Goal: Task Accomplishment & Management: Complete application form

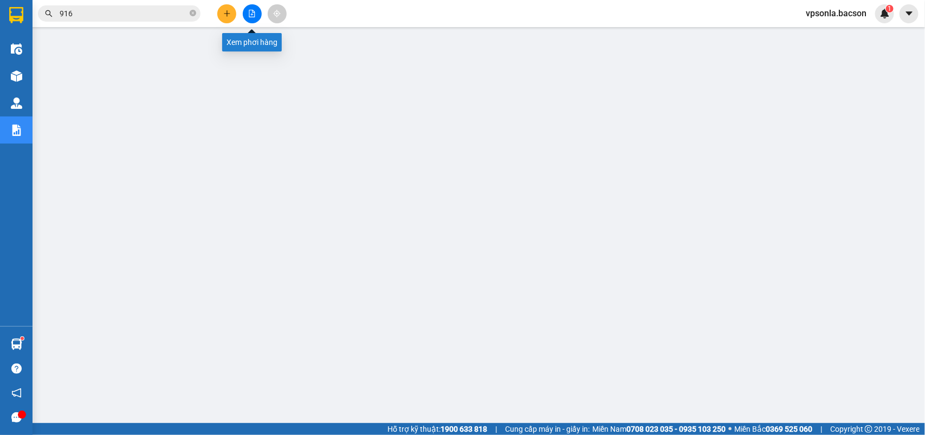
click at [245, 14] on button at bounding box center [252, 13] width 19 height 19
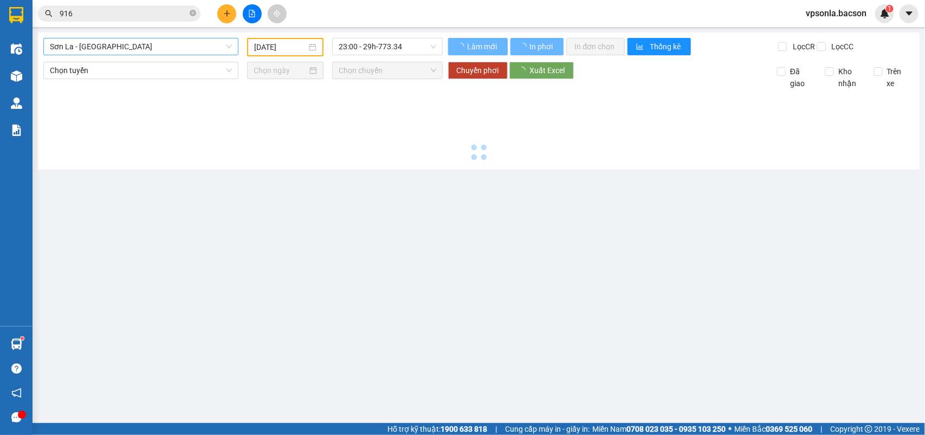
click at [110, 41] on span "Sơn La - [GEOGRAPHIC_DATA]" at bounding box center [141, 46] width 182 height 16
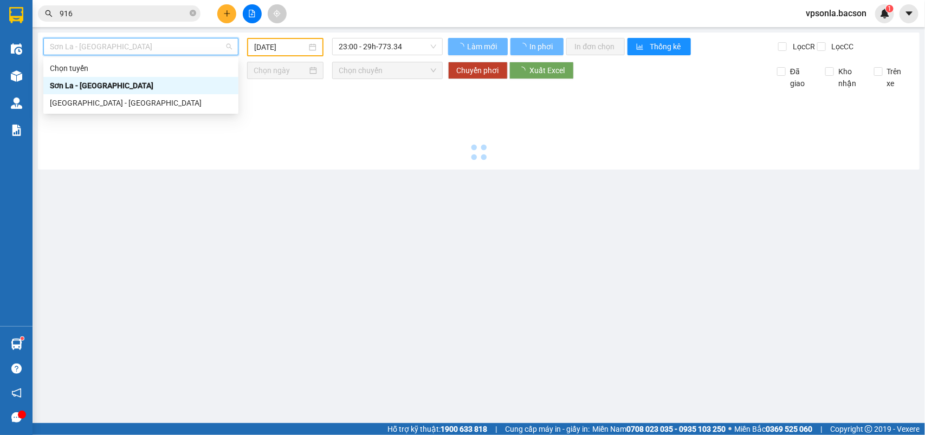
click at [283, 49] on input "[DATE]" at bounding box center [280, 47] width 53 height 12
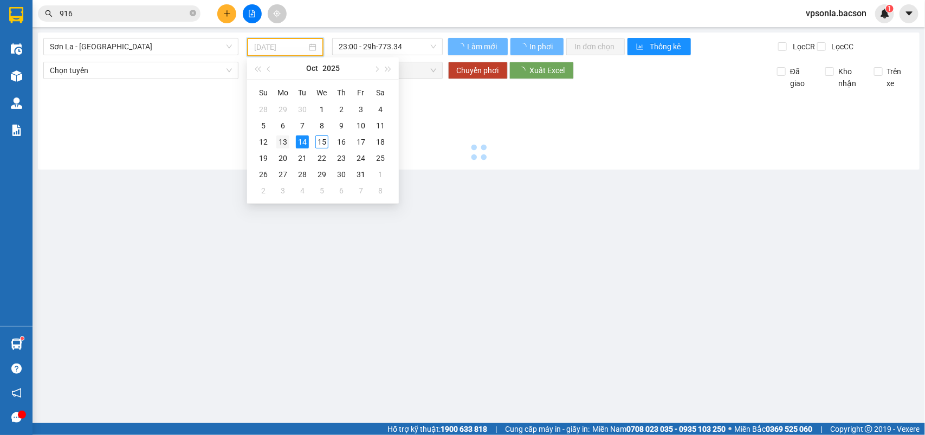
click at [288, 139] on div "13" at bounding box center [282, 142] width 13 height 13
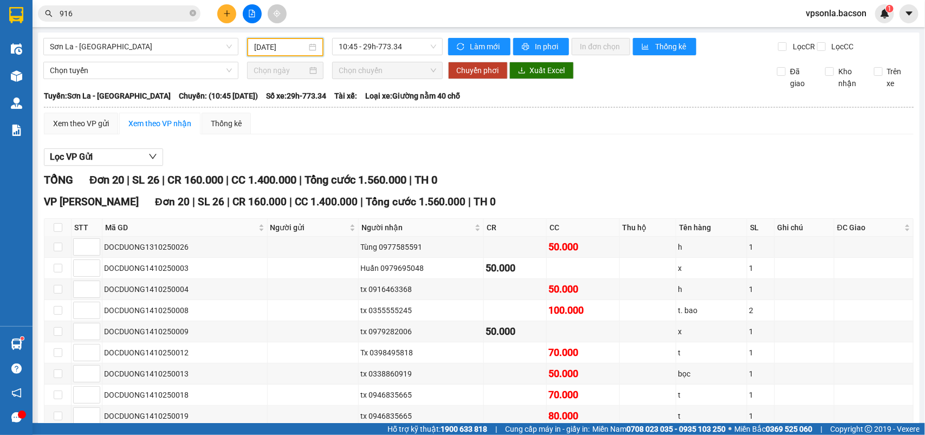
click at [260, 47] on input "[DATE]" at bounding box center [280, 47] width 53 height 12
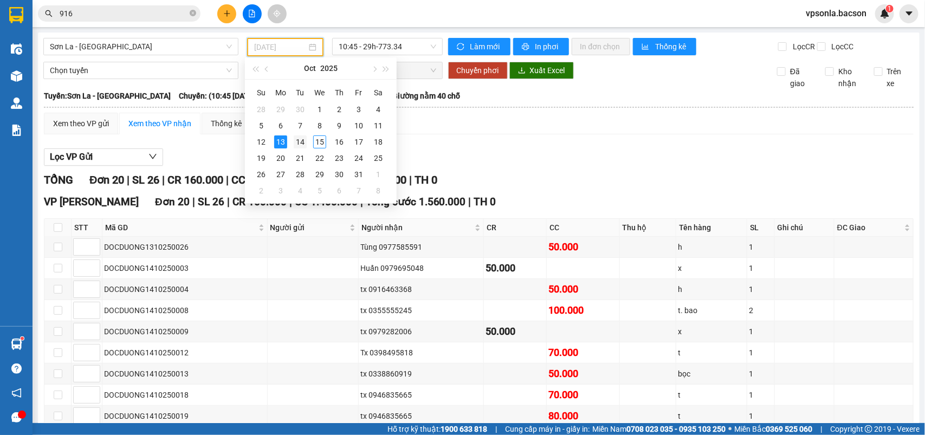
click at [301, 139] on div "14" at bounding box center [300, 142] width 13 height 13
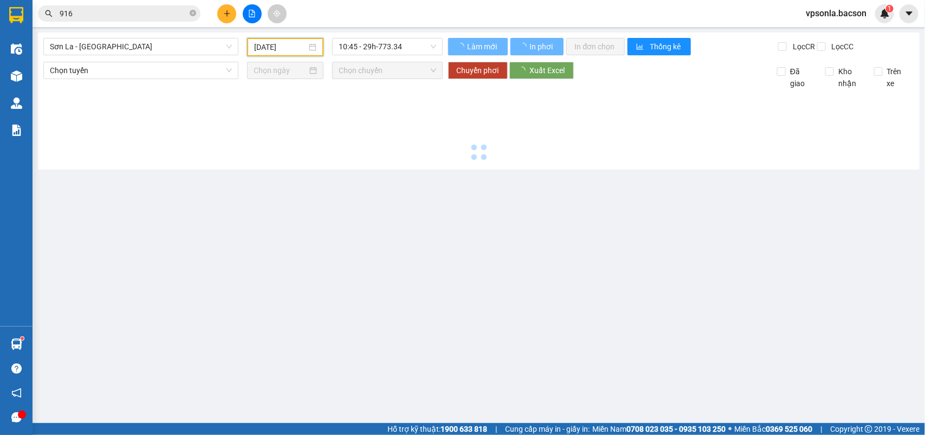
type input "[DATE]"
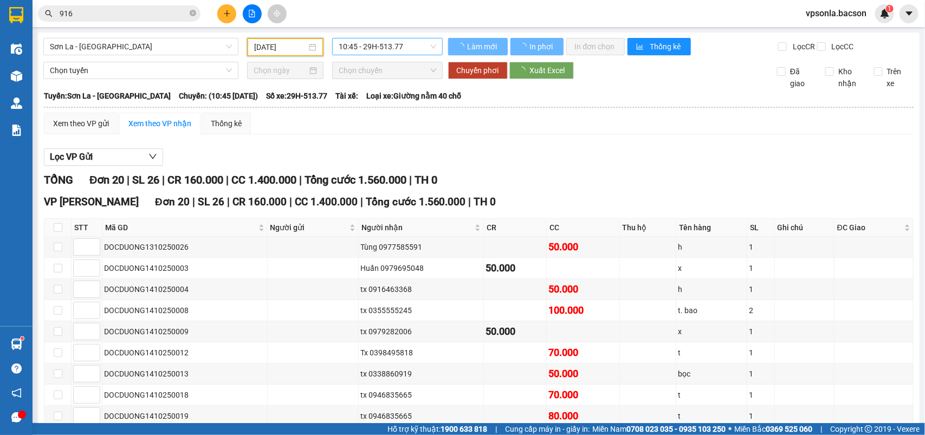
click at [392, 45] on span "10:45 - 29H-513.77" at bounding box center [387, 46] width 97 height 16
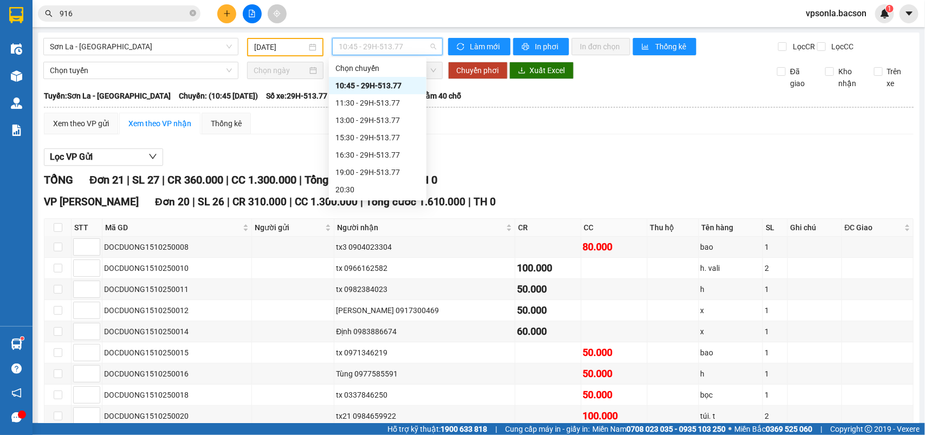
scroll to position [52, 0]
click at [366, 191] on div "22:30 - 29H-513.77" at bounding box center [378, 190] width 85 height 12
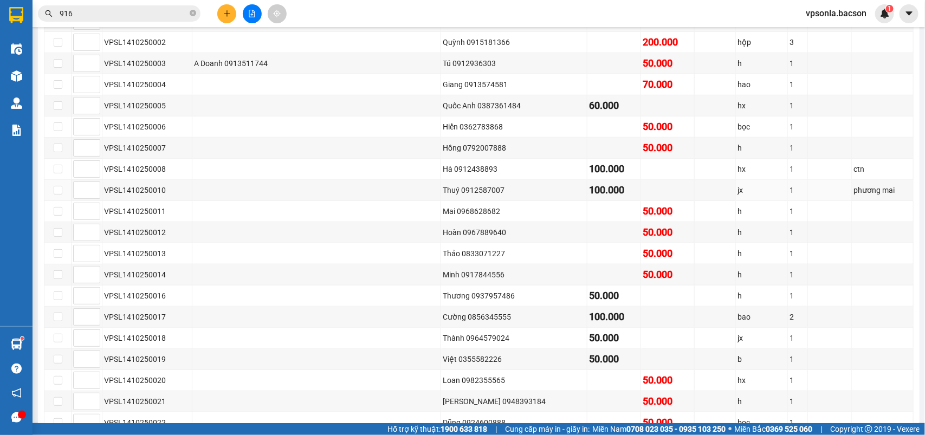
scroll to position [397, 0]
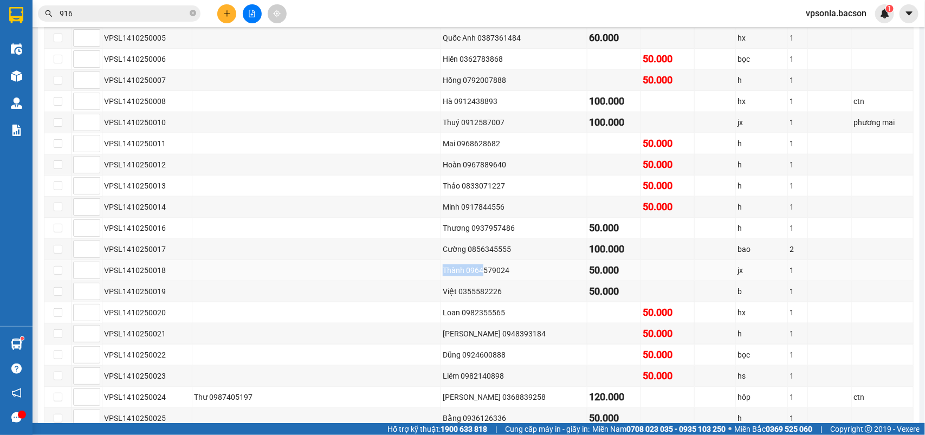
drag, startPoint x: 400, startPoint y: 288, endPoint x: 349, endPoint y: 288, distance: 51.5
click at [349, 281] on tr "VPSL1410250018 [PERSON_NAME] 0964579024 50.000 jx 1" at bounding box center [478, 270] width 869 height 21
click at [489, 298] on div "Việt 0355582226" at bounding box center [514, 292] width 143 height 12
drag, startPoint x: 368, startPoint y: 282, endPoint x: 428, endPoint y: 295, distance: 62.1
click at [441, 281] on td "Thành 0964579024" at bounding box center [514, 270] width 146 height 21
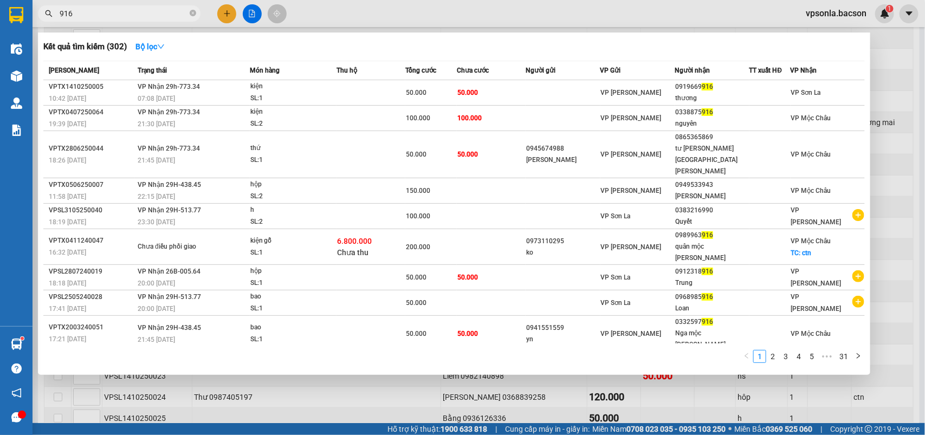
click at [85, 15] on input "916" at bounding box center [124, 14] width 128 height 12
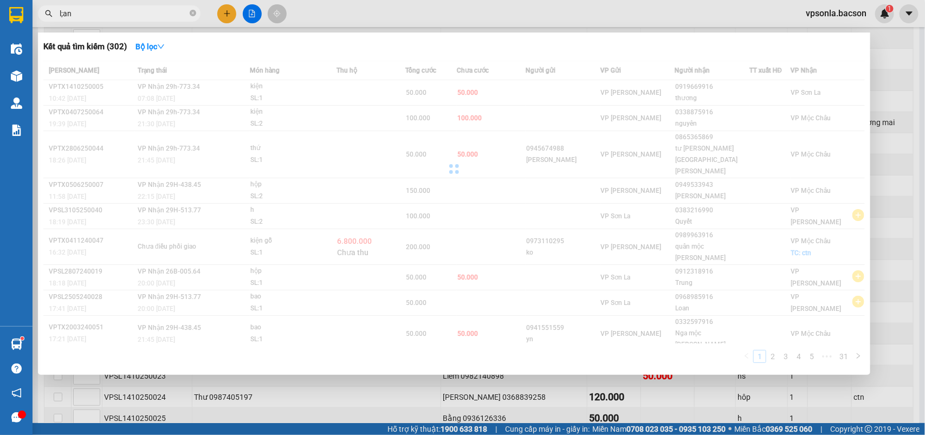
click at [113, 12] on input "l;an" at bounding box center [124, 14] width 128 height 12
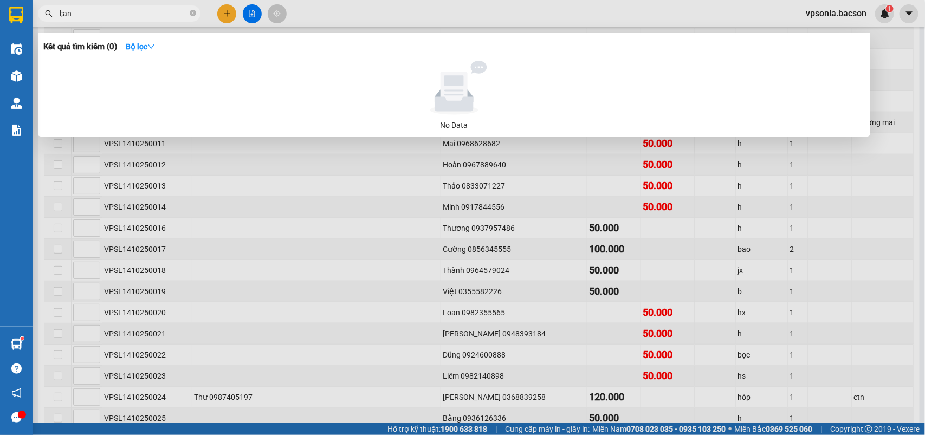
click at [113, 12] on input "l;an" at bounding box center [124, 14] width 128 height 12
type input "l"
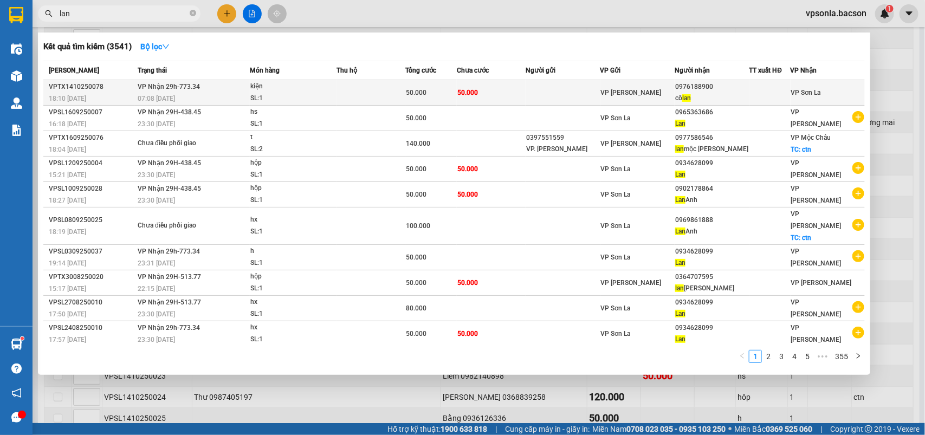
type input "lan"
click at [736, 88] on div "0976188900" at bounding box center [711, 86] width 73 height 11
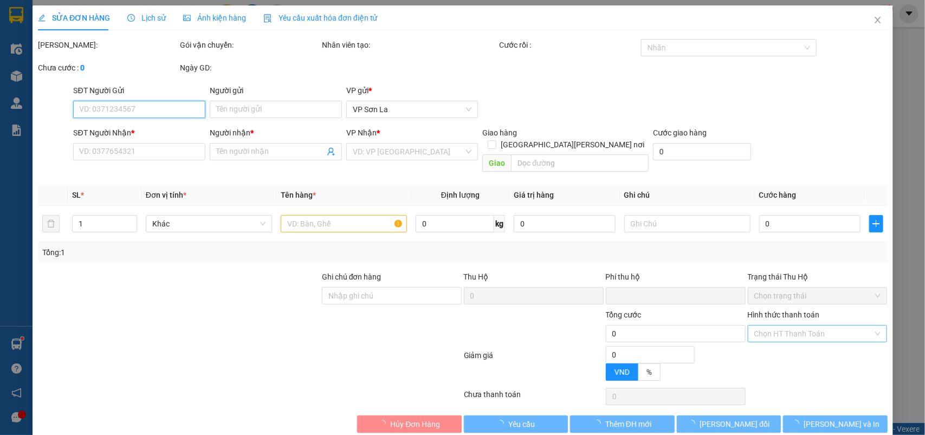
type input "0976188900"
type input "cô lan"
type input "0"
type input "50.000"
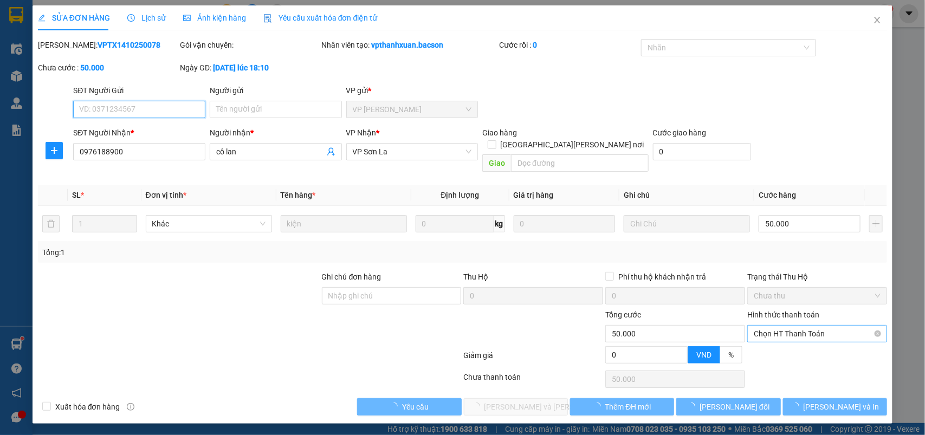
click at [779, 326] on span "Chọn HT Thanh Toán" at bounding box center [817, 334] width 127 height 16
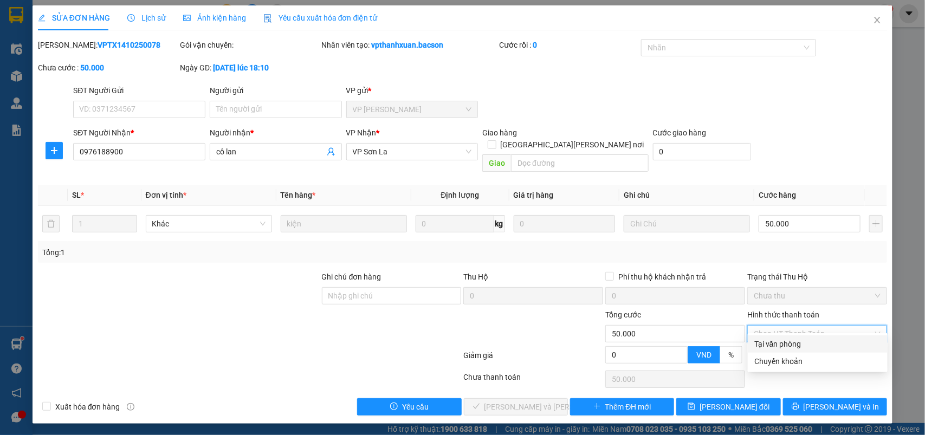
click at [769, 347] on div "Tại văn phòng" at bounding box center [818, 344] width 127 height 12
type input "0"
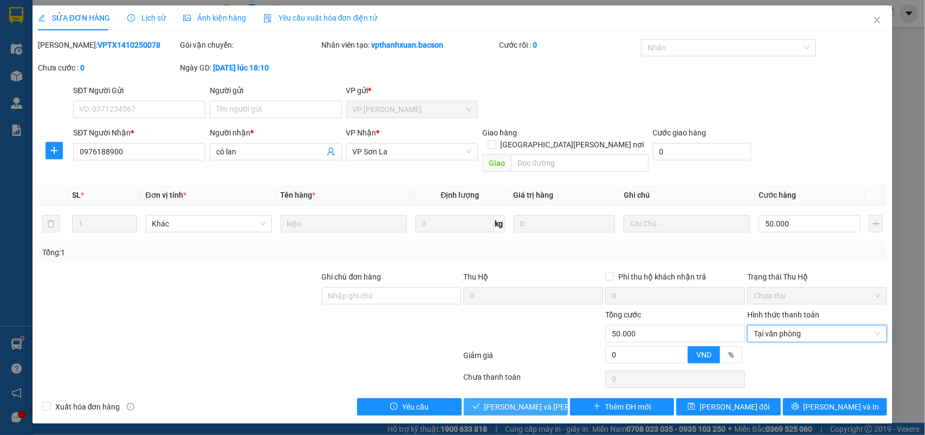
click at [549, 402] on span "[PERSON_NAME] và [PERSON_NAME] hàng" at bounding box center [558, 407] width 146 height 12
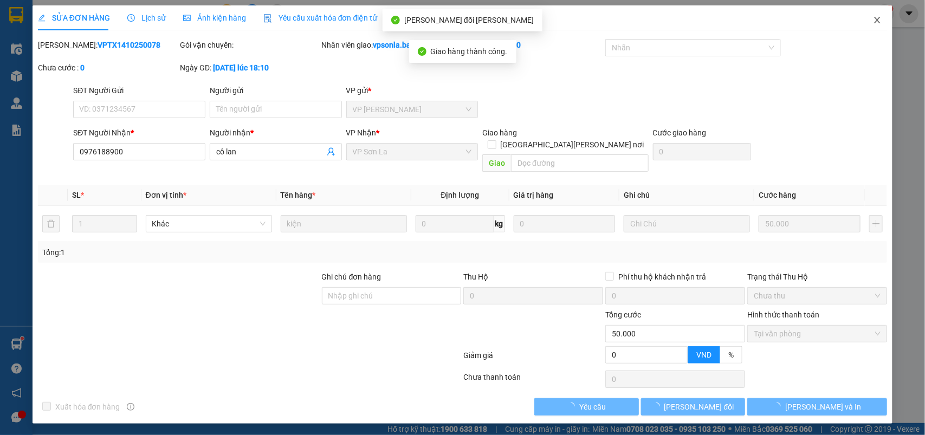
click at [879, 21] on icon "close" at bounding box center [877, 20] width 9 height 9
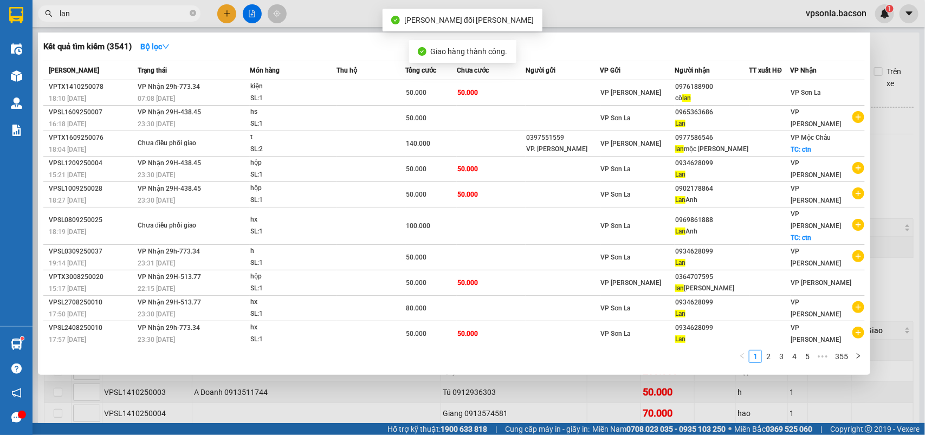
click at [167, 9] on input "lan" at bounding box center [124, 14] width 128 height 12
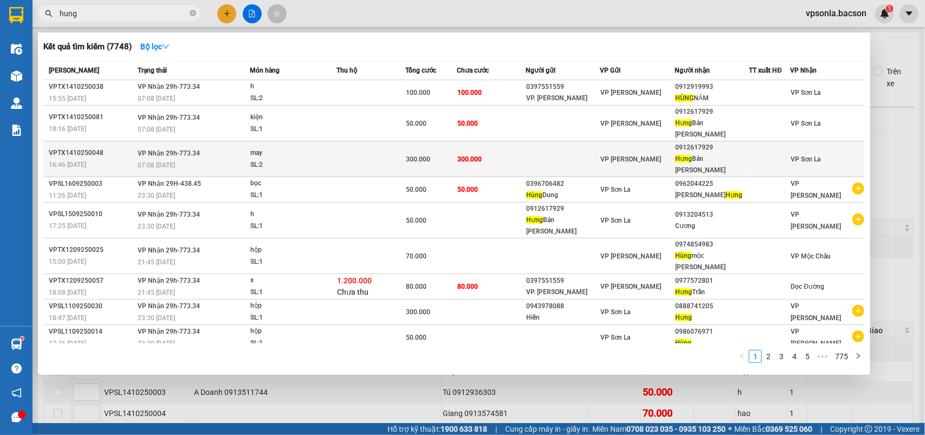
type input "hung"
click at [725, 142] on div "0912617929" at bounding box center [711, 147] width 73 height 11
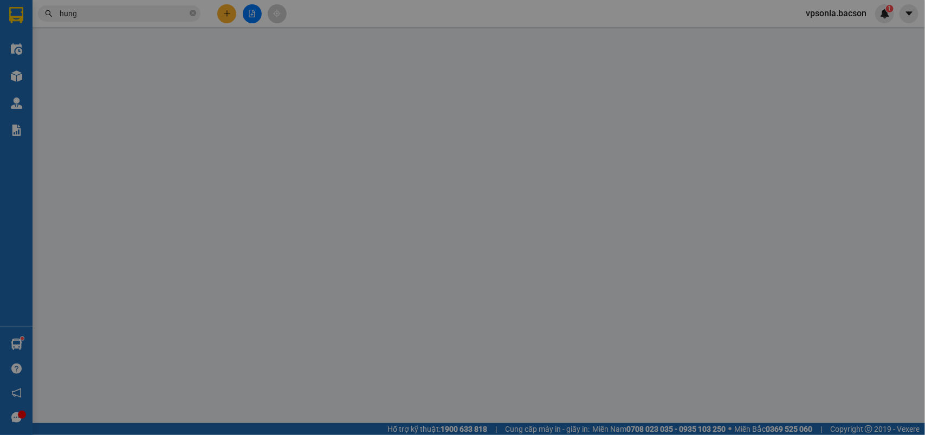
type input "0912617929"
type input "Hưng Bản Lầu"
type input "0"
type input "300.000"
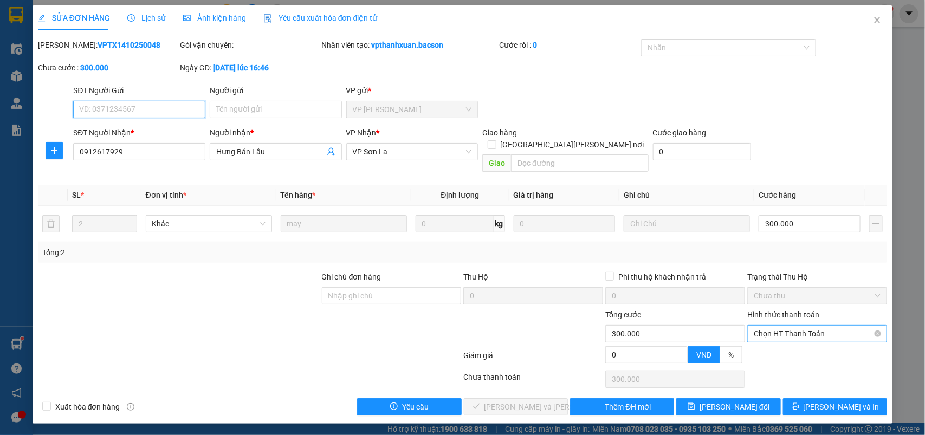
click at [763, 326] on span "Chọn HT Thanh Toán" at bounding box center [817, 334] width 127 height 16
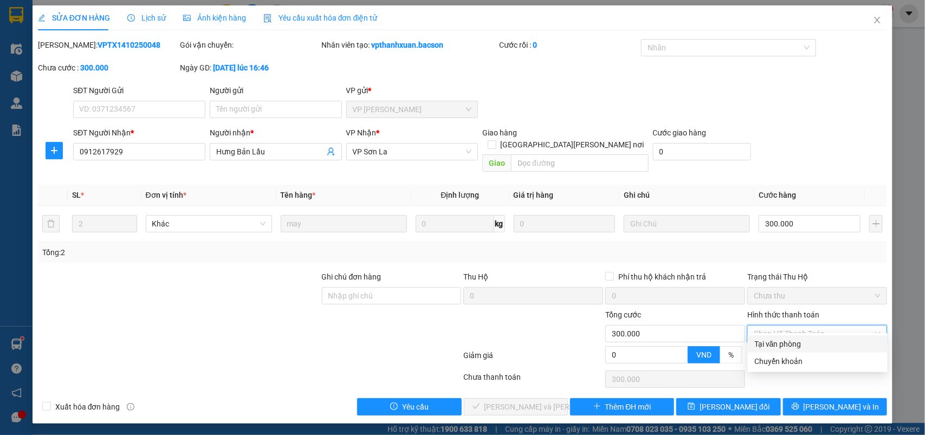
click at [763, 351] on div "Tại văn phòng" at bounding box center [818, 344] width 140 height 17
type input "0"
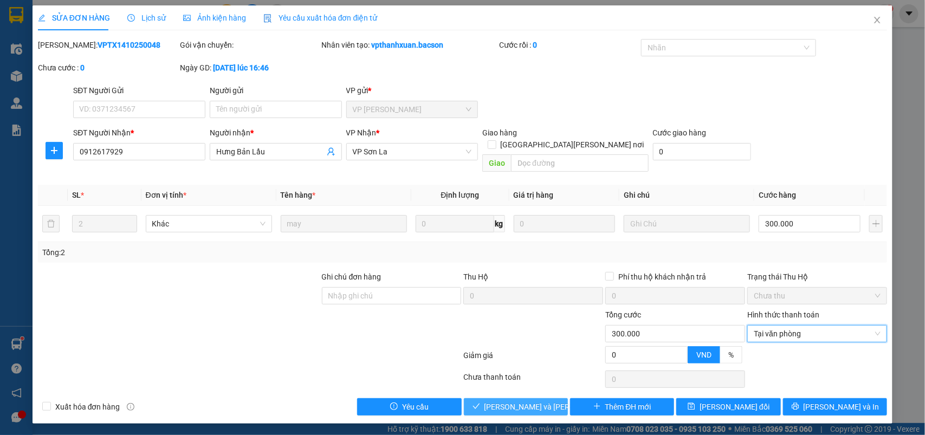
click at [527, 401] on span "[PERSON_NAME] và [PERSON_NAME] hàng" at bounding box center [558, 407] width 146 height 12
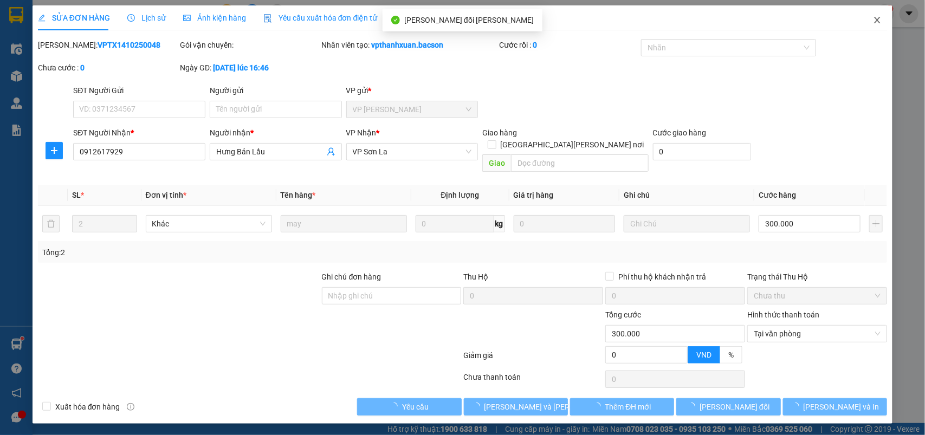
click at [880, 21] on icon "close" at bounding box center [877, 20] width 9 height 9
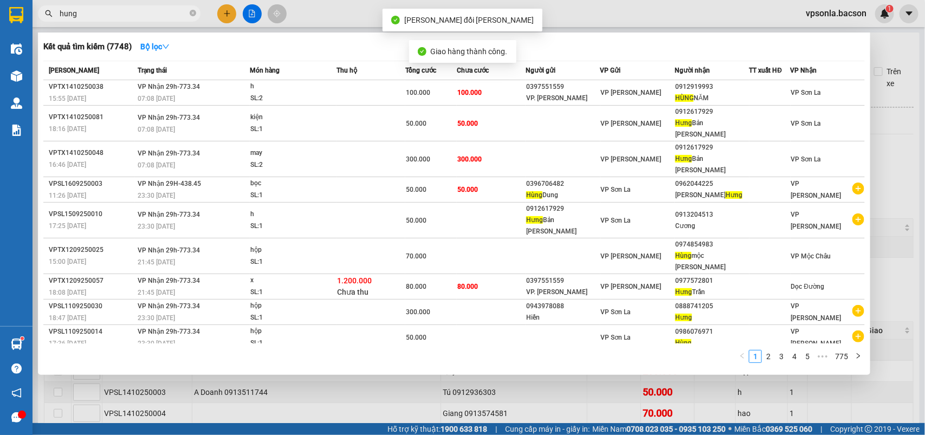
click at [131, 19] on input "hung" at bounding box center [124, 14] width 128 height 12
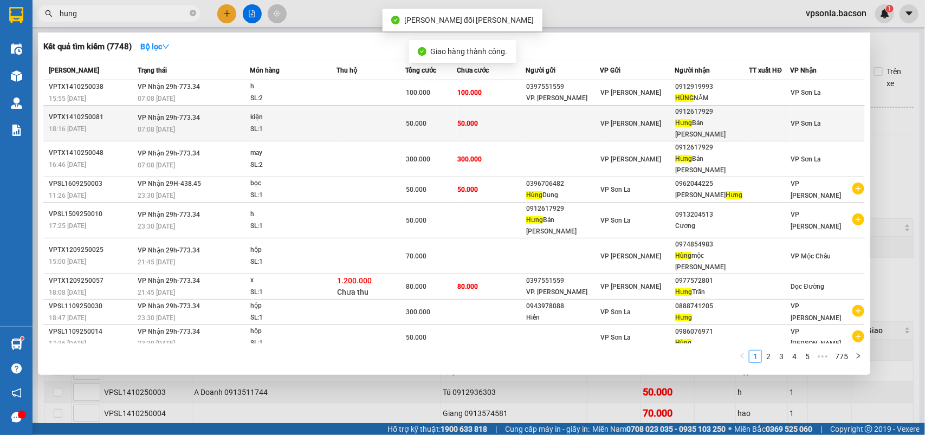
click at [671, 118] on div "VP [PERSON_NAME]" at bounding box center [637, 124] width 73 height 12
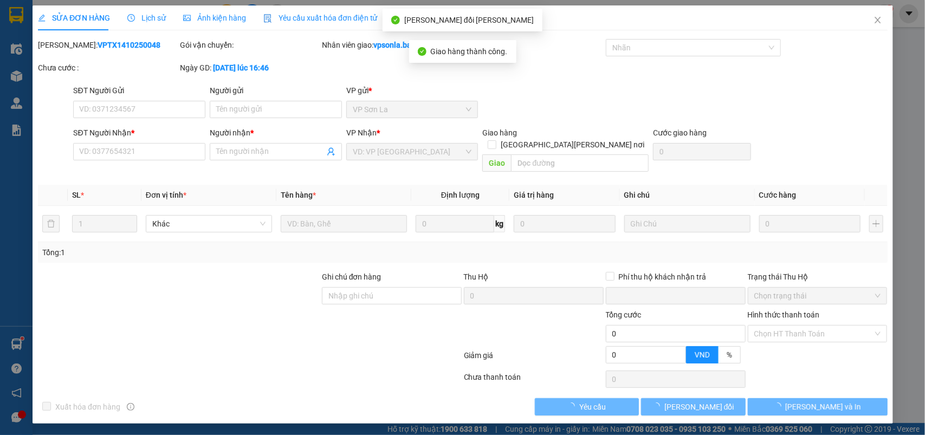
type input "0912617929"
type input "Hưng Bản Lầu"
type input "0"
type input "50.000"
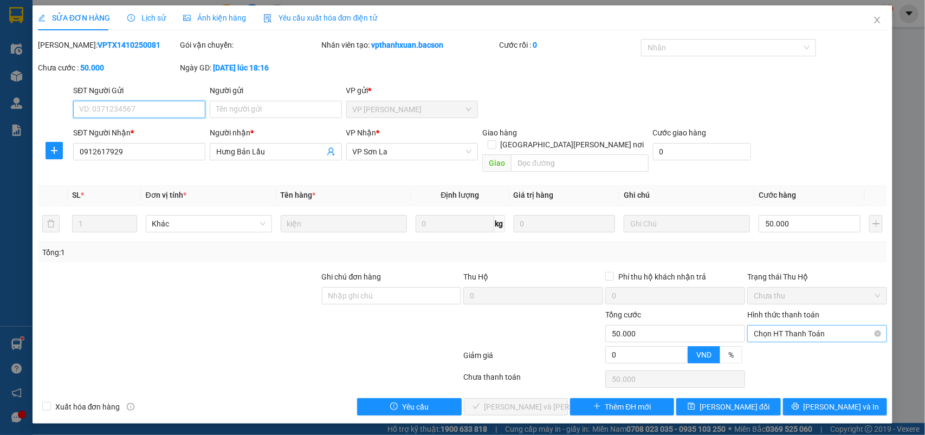
click at [782, 326] on span "Chọn HT Thanh Toán" at bounding box center [817, 334] width 127 height 16
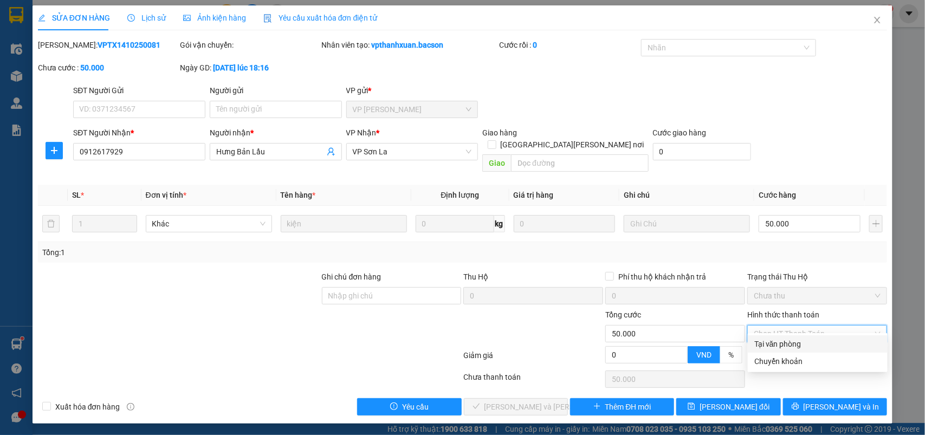
drag, startPoint x: 758, startPoint y: 340, endPoint x: 746, endPoint y: 347, distance: 13.9
click at [758, 340] on div "Tại văn phòng" at bounding box center [818, 344] width 127 height 12
type input "0"
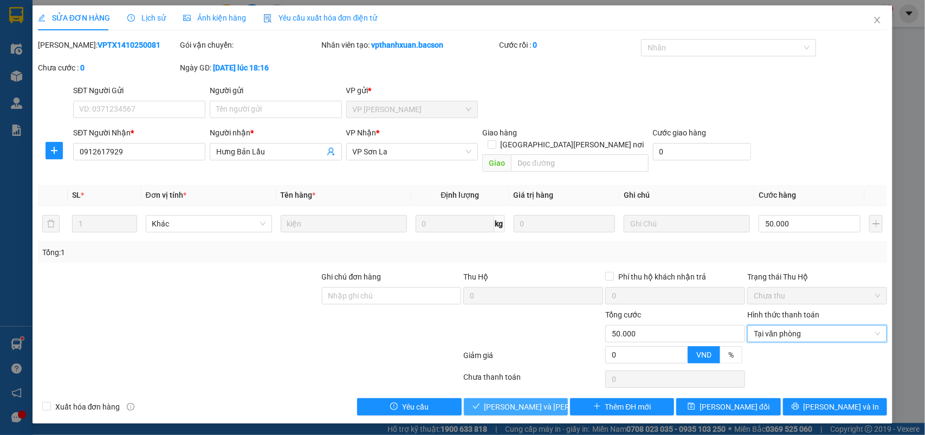
click at [530, 401] on span "[PERSON_NAME] và [PERSON_NAME] hàng" at bounding box center [558, 407] width 146 height 12
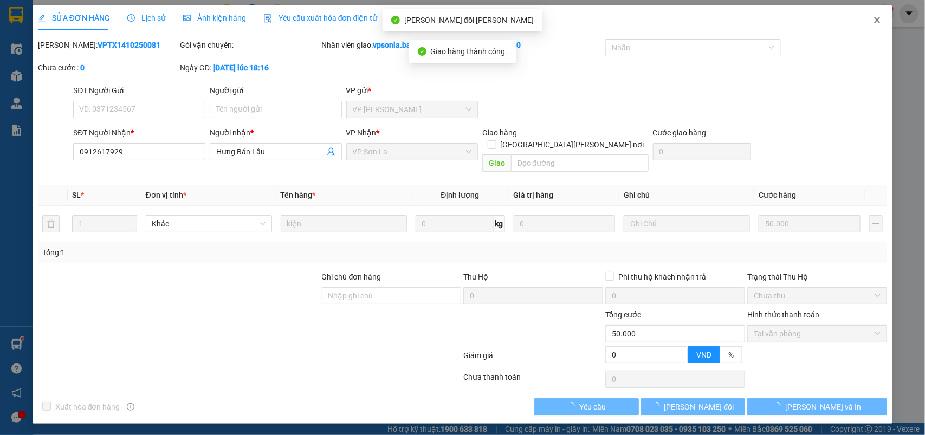
click at [881, 17] on icon "close" at bounding box center [877, 20] width 9 height 9
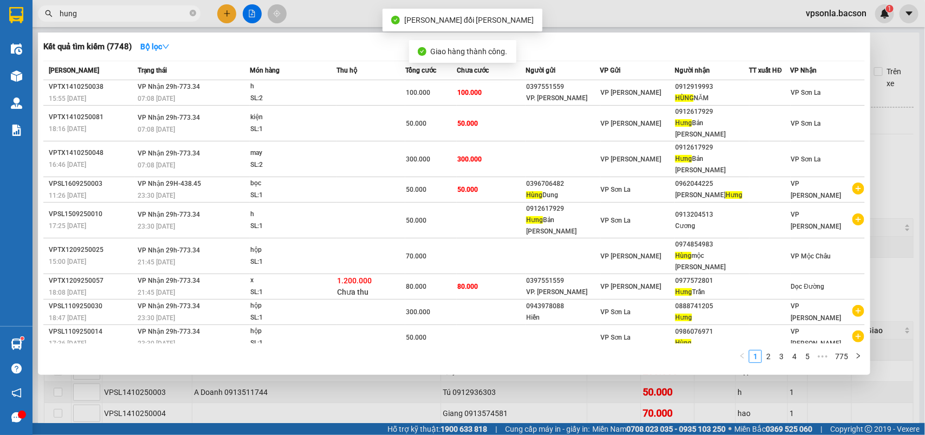
click at [99, 12] on input "hung" at bounding box center [124, 14] width 128 height 12
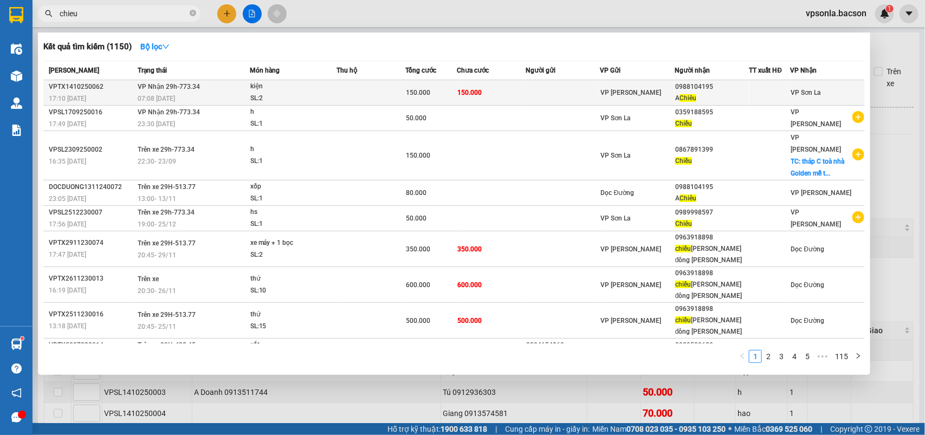
type input "chieu"
click at [676, 93] on div "A [PERSON_NAME]" at bounding box center [711, 98] width 73 height 11
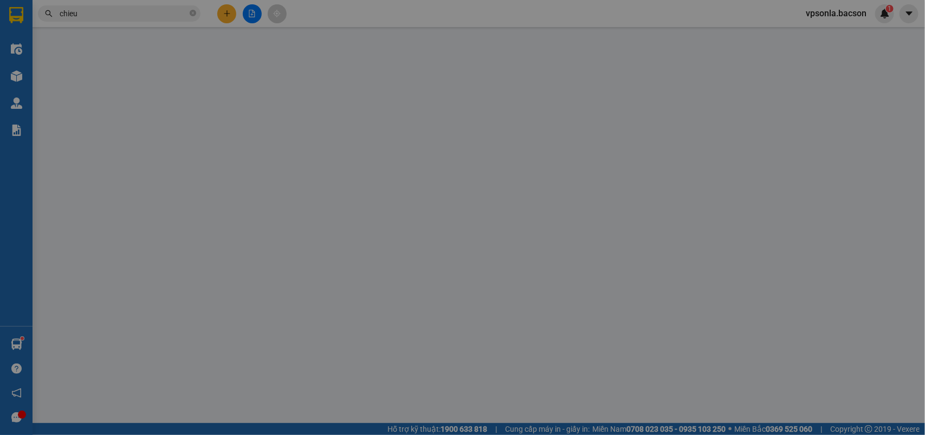
type input "0988104195"
type input "A Chiêu"
type input "0"
type input "150.000"
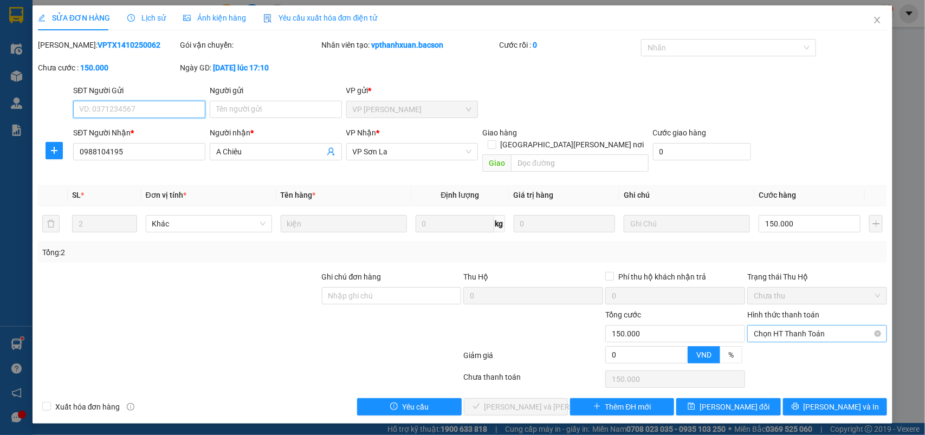
click at [784, 326] on span "Chọn HT Thanh Toán" at bounding box center [817, 334] width 127 height 16
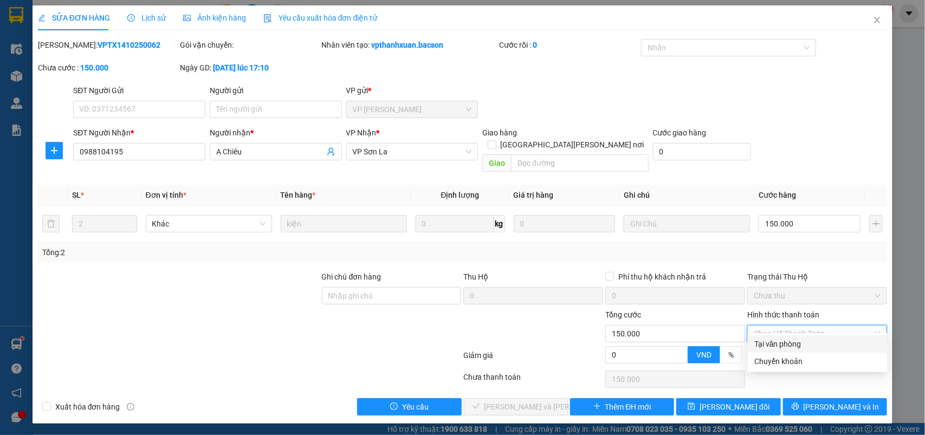
drag, startPoint x: 784, startPoint y: 328, endPoint x: 610, endPoint y: 372, distance: 178.8
click at [774, 347] on div "Tại văn phòng" at bounding box center [818, 344] width 127 height 12
type input "0"
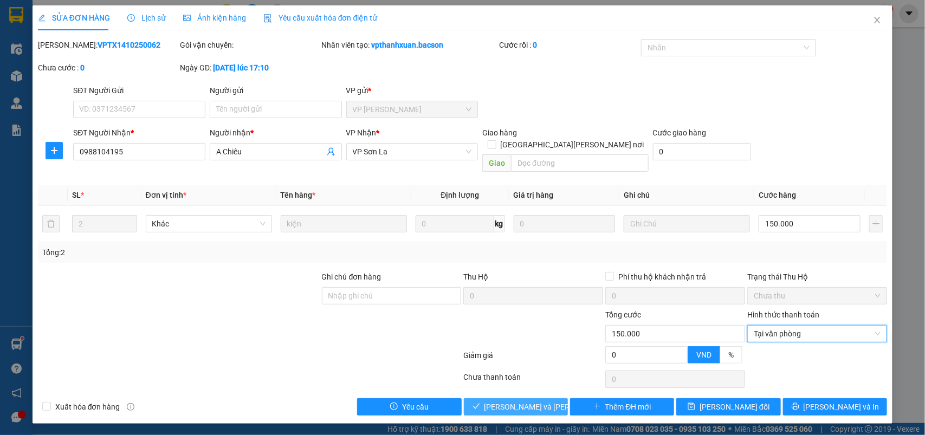
click at [499, 401] on span "[PERSON_NAME] và [PERSON_NAME] hàng" at bounding box center [558, 407] width 146 height 12
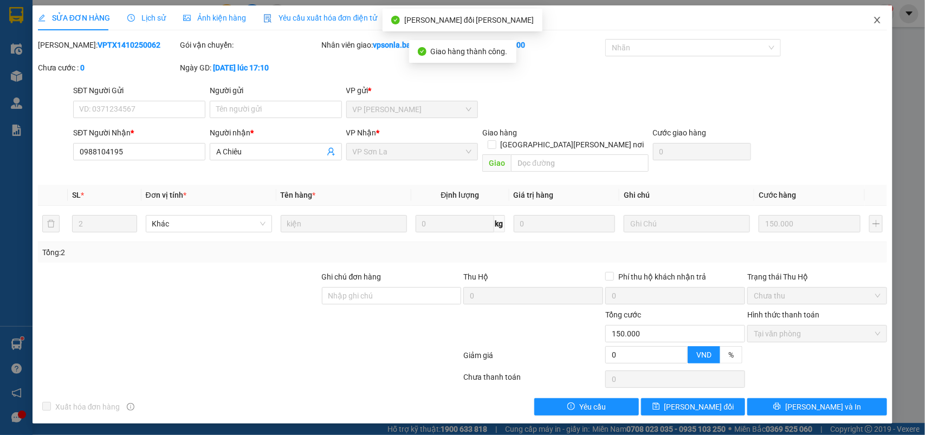
click at [881, 22] on icon "close" at bounding box center [877, 20] width 9 height 9
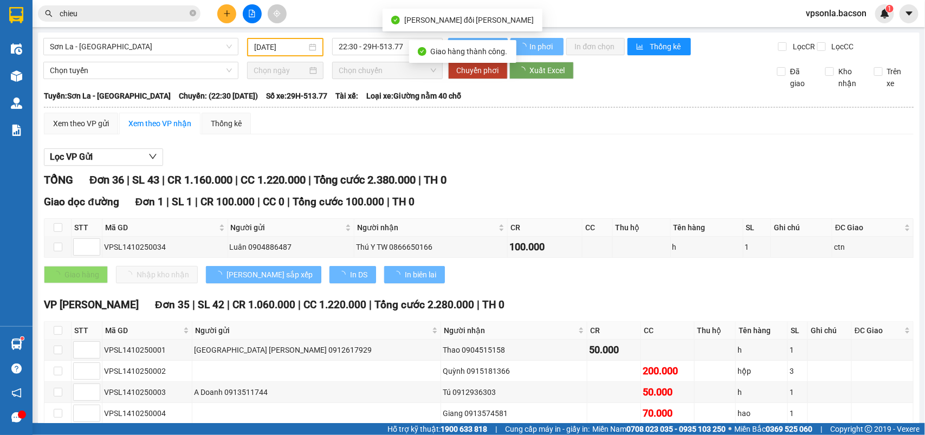
click at [164, 10] on input "chieu" at bounding box center [124, 14] width 128 height 12
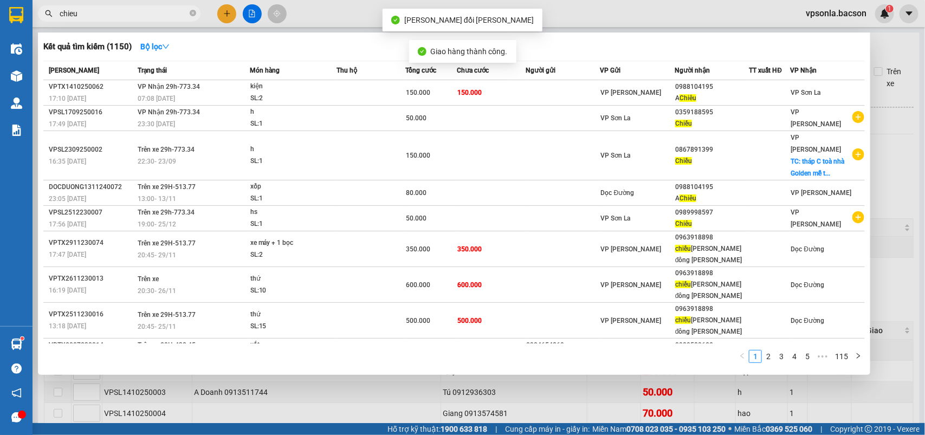
click at [164, 10] on input "chieu" at bounding box center [124, 14] width 128 height 12
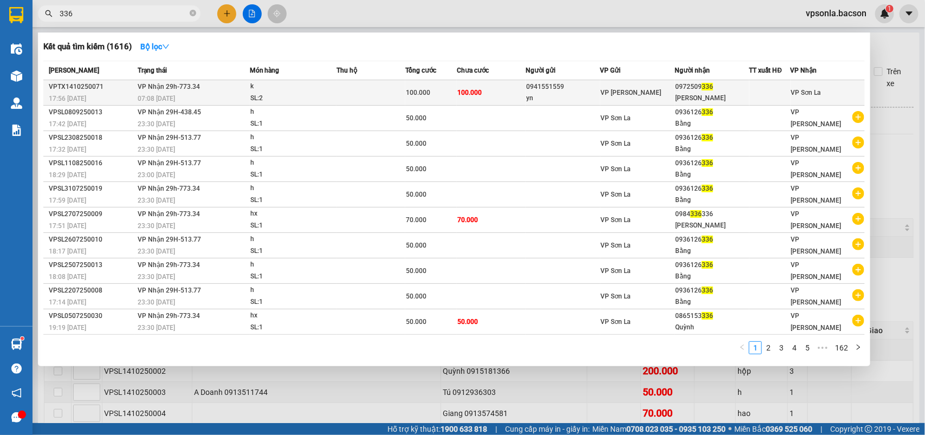
type input "336"
click at [659, 88] on div "VP [PERSON_NAME]" at bounding box center [637, 93] width 73 height 12
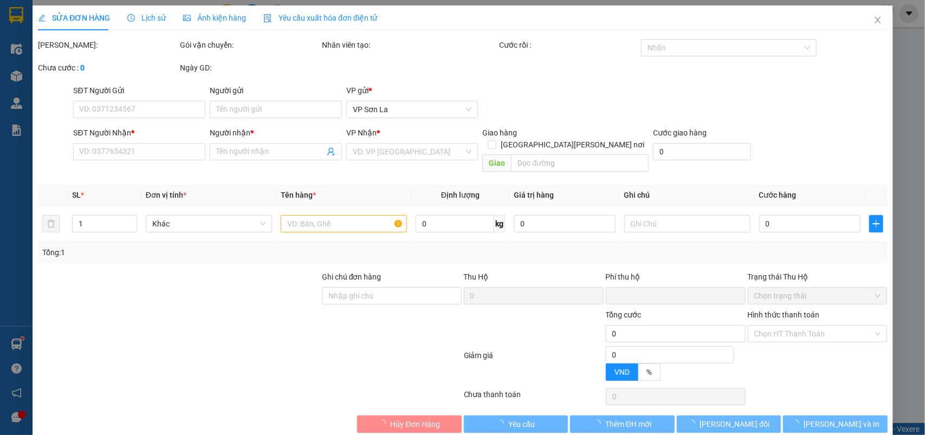
type input "0941551559"
type input "yn"
type input "0972509336"
type input "[PERSON_NAME]"
type input "0"
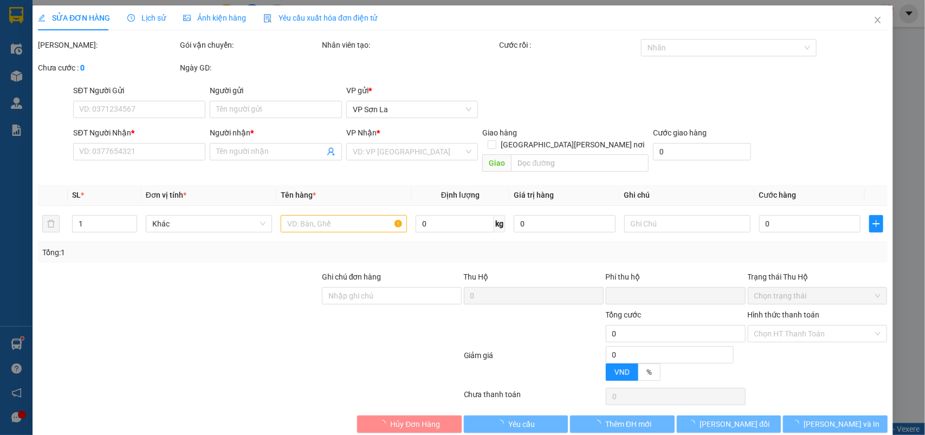
type input "100.000"
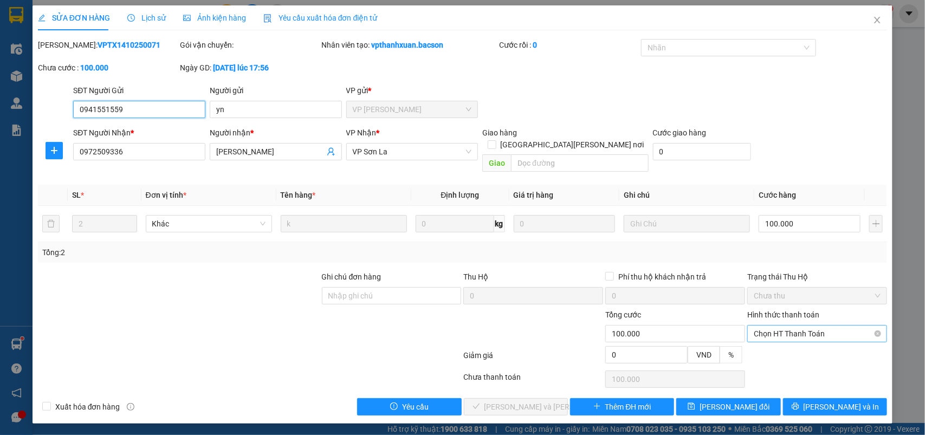
click at [765, 326] on span "Chọn HT Thanh Toán" at bounding box center [817, 334] width 127 height 16
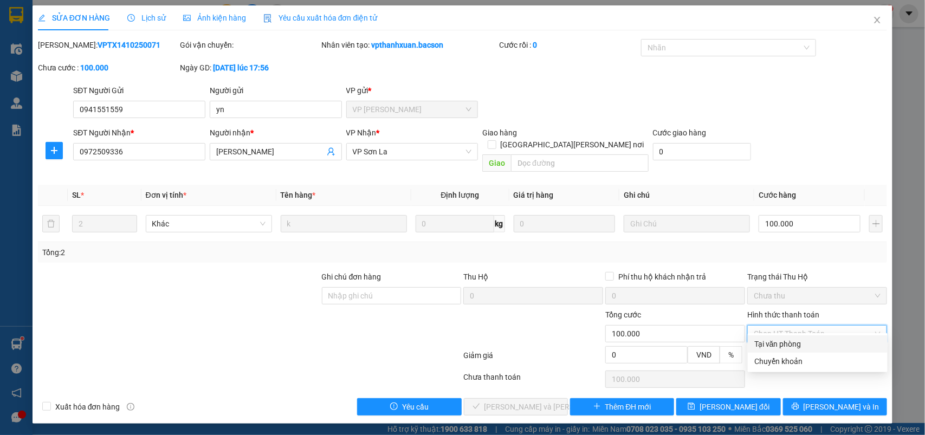
click at [762, 342] on div "Tại văn phòng" at bounding box center [818, 344] width 127 height 12
type input "0"
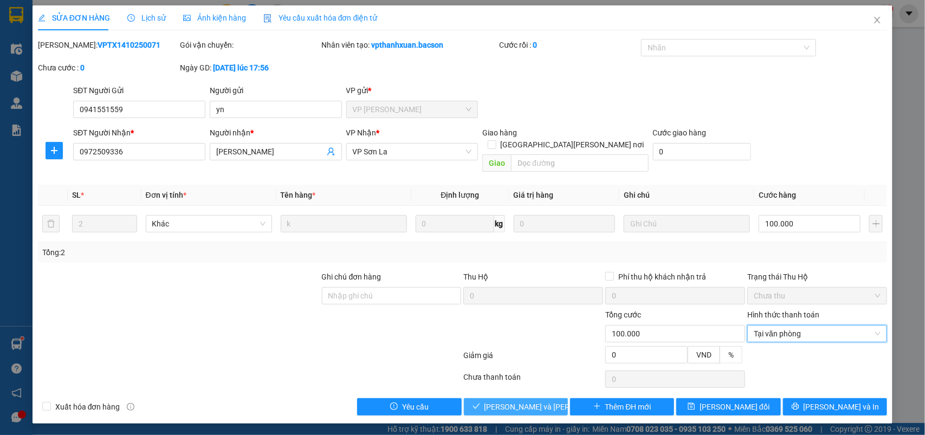
click at [505, 401] on span "[PERSON_NAME] và [PERSON_NAME] hàng" at bounding box center [558, 407] width 146 height 12
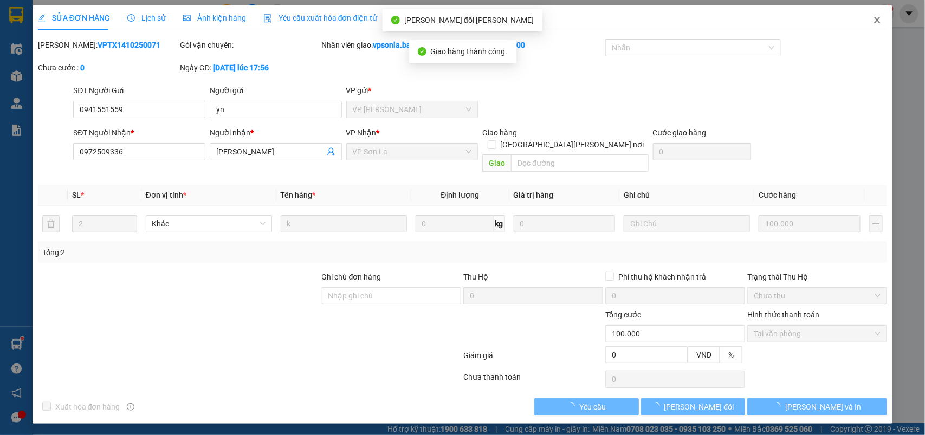
click at [880, 17] on icon "close" at bounding box center [878, 20] width 6 height 7
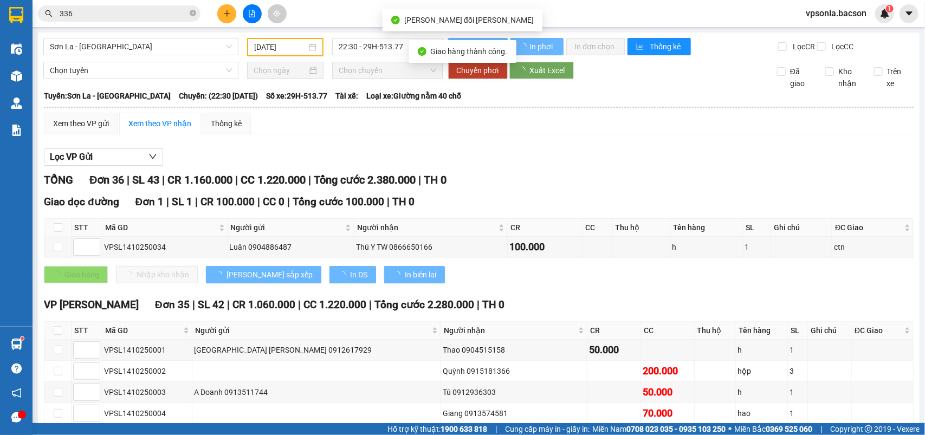
click at [129, 14] on input "336" at bounding box center [124, 14] width 128 height 12
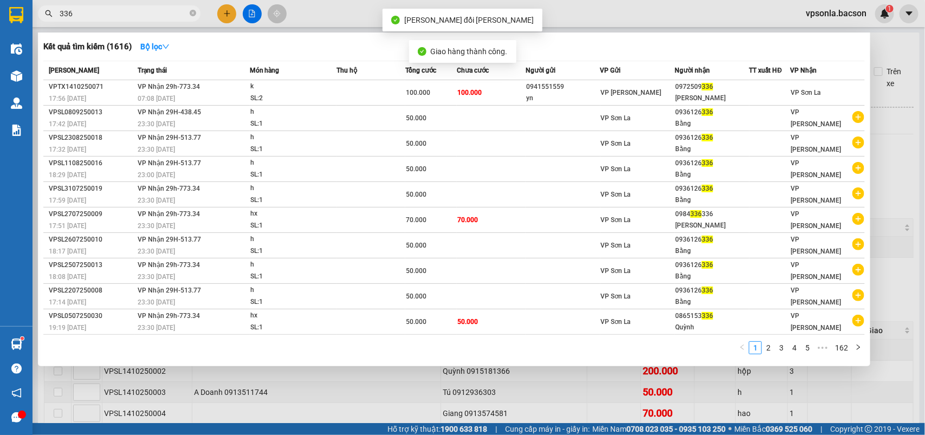
click at [129, 14] on input "336" at bounding box center [124, 14] width 128 height 12
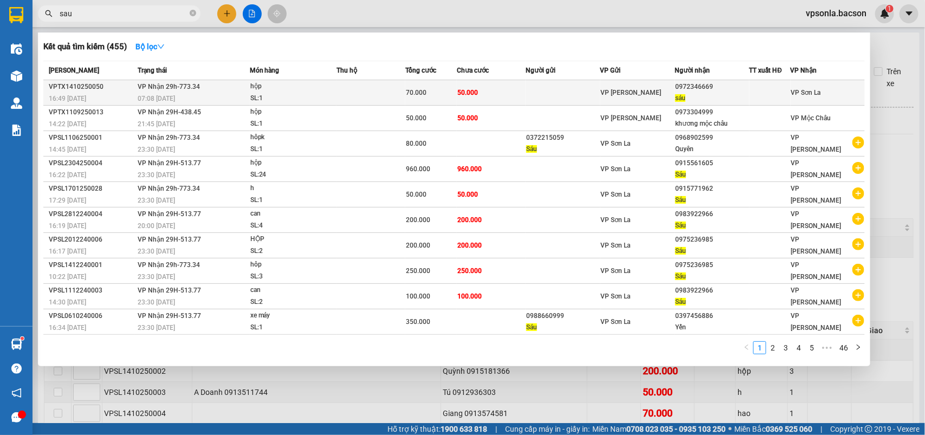
type input "sau"
click at [698, 91] on div "0972346669" at bounding box center [711, 86] width 73 height 11
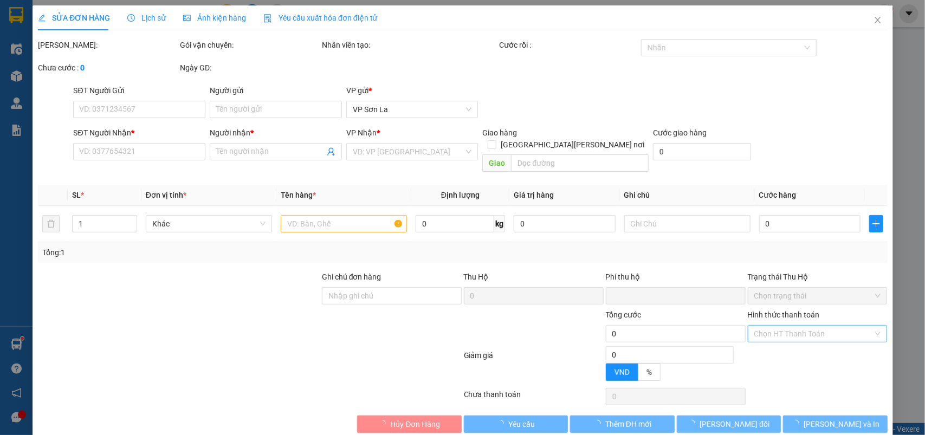
type input "0972346669"
type input "sáu"
type input "0"
type input "70.000"
type input "20.000"
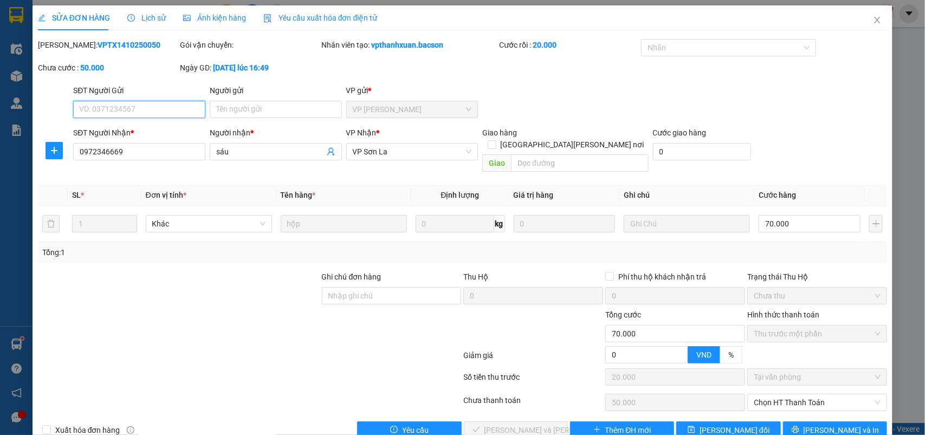
click at [763, 326] on span "Thu trước một phần" at bounding box center [817, 334] width 127 height 16
click at [756, 395] on span "Chọn HT Thanh Toán" at bounding box center [817, 403] width 127 height 16
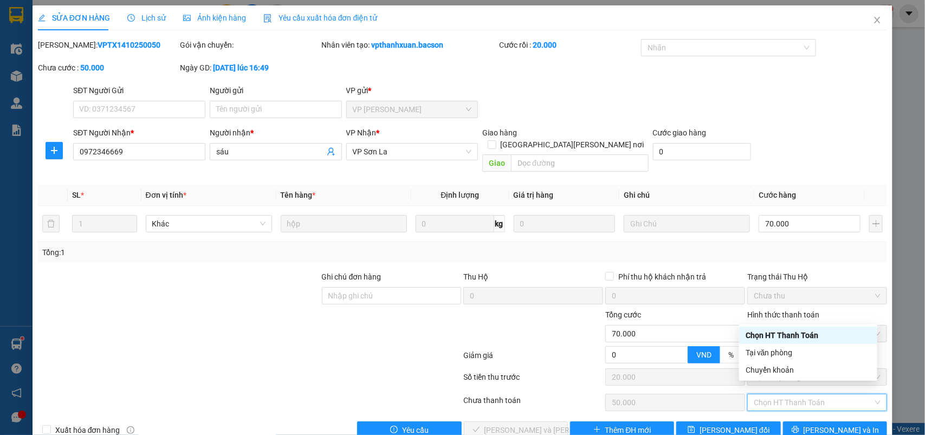
click at [755, 407] on div "Total Paid Fee 20.000 Total UnPaid Fee 50.000 Cash Collection Total Fee Mã ĐH: …" at bounding box center [463, 239] width 850 height 400
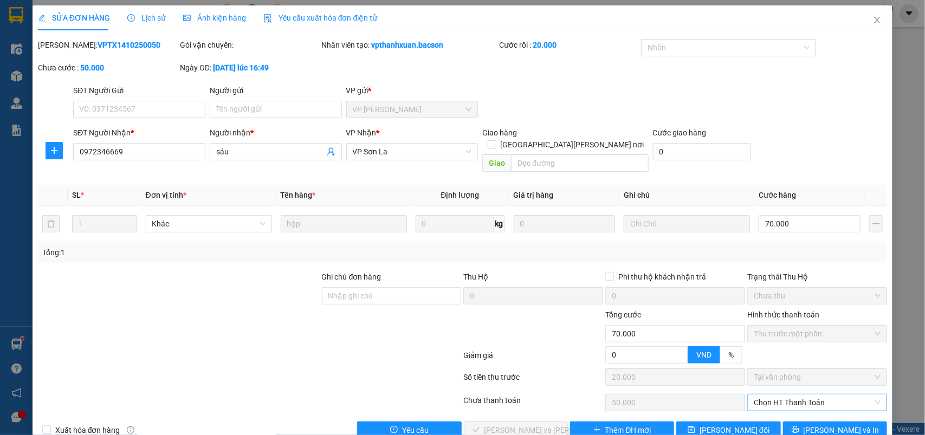
click at [761, 395] on span "Chọn HT Thanh Toán" at bounding box center [817, 403] width 127 height 16
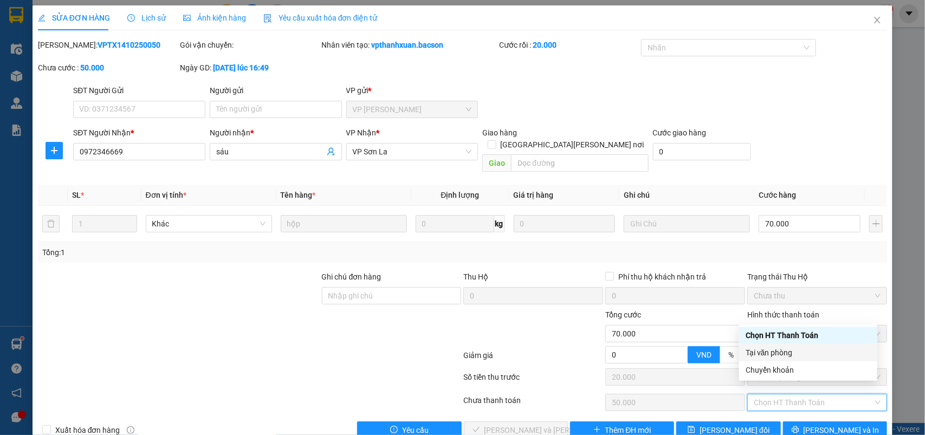
click at [757, 351] on div "Tại văn phòng" at bounding box center [808, 353] width 125 height 12
type input "0"
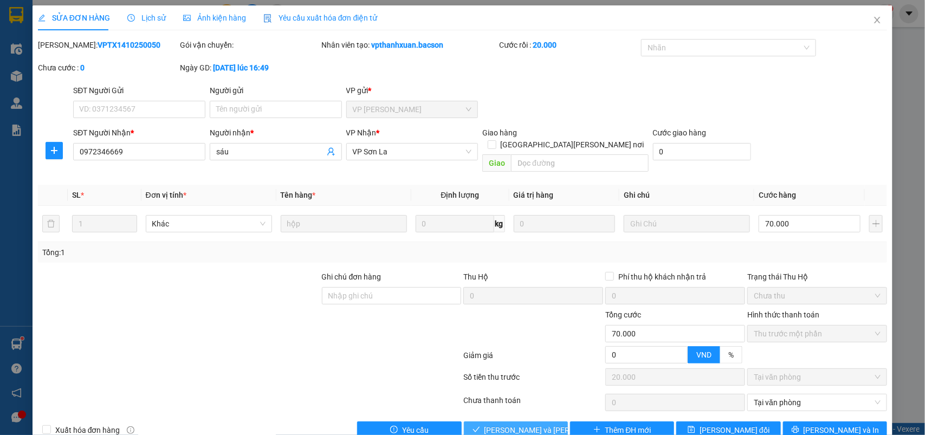
click at [545, 424] on span "[PERSON_NAME] và [PERSON_NAME] hàng" at bounding box center [558, 430] width 146 height 12
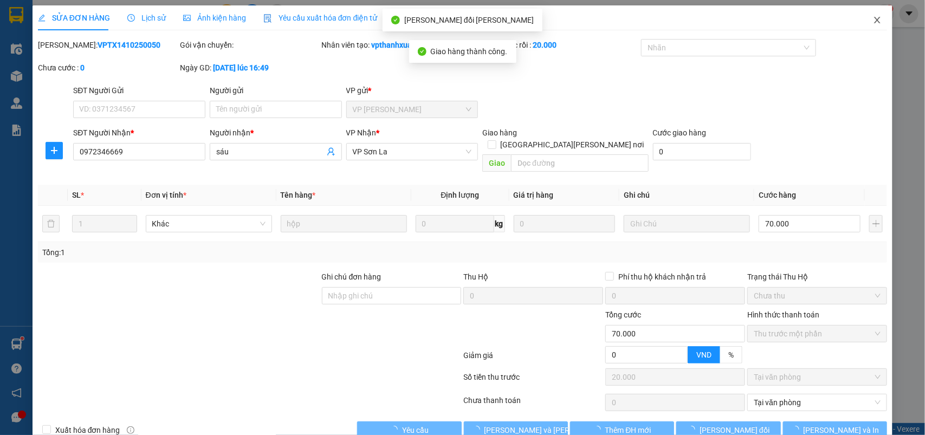
click at [873, 20] on icon "close" at bounding box center [877, 20] width 9 height 9
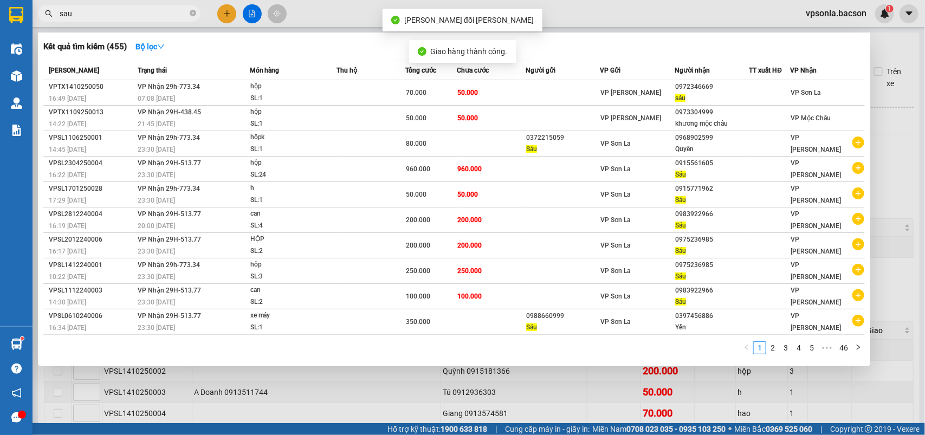
click at [128, 16] on input "sau" at bounding box center [124, 14] width 128 height 12
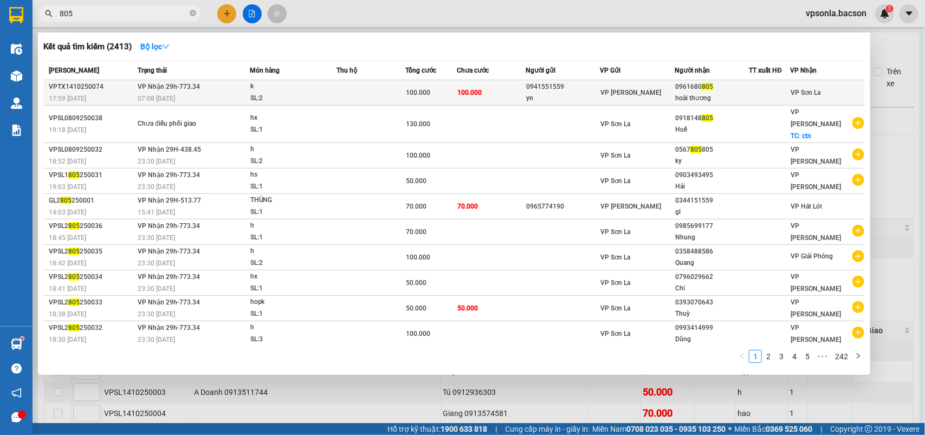
type input "805"
click at [693, 93] on div "hoài thương" at bounding box center [711, 98] width 73 height 11
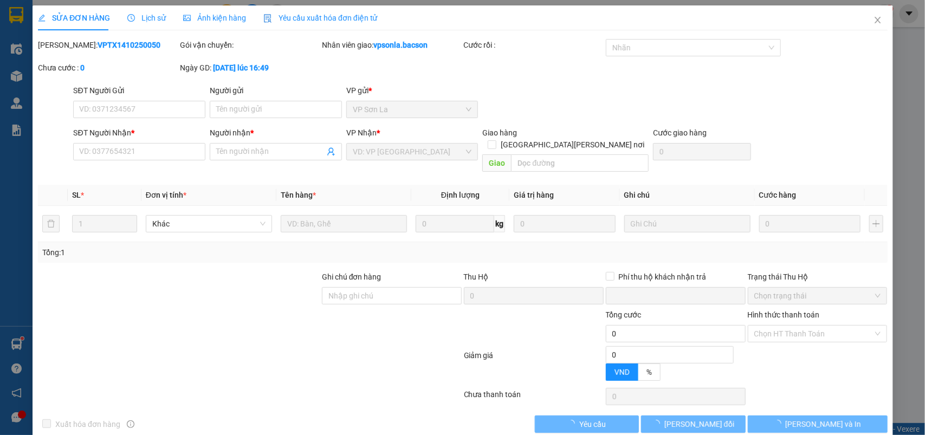
type input "0941551559"
type input "yn"
type input "0961680805"
type input "hoài thương"
type input "0"
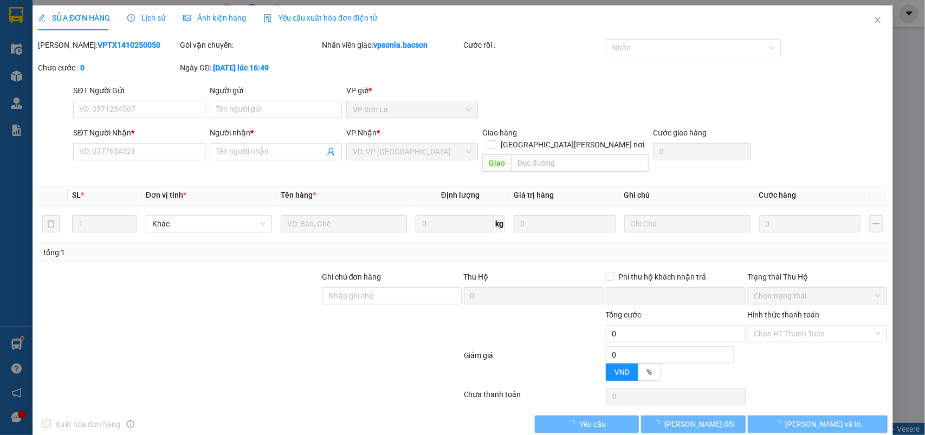
type input "100.000"
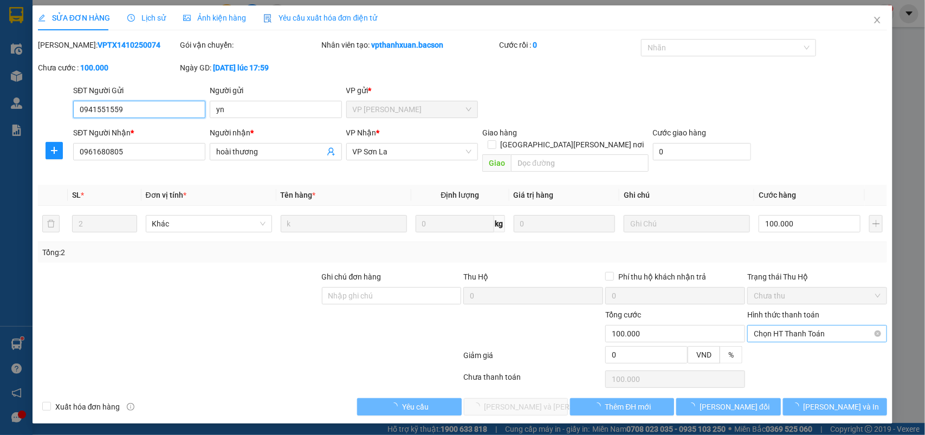
click at [755, 326] on span "Chọn HT Thanh Toán" at bounding box center [817, 334] width 127 height 16
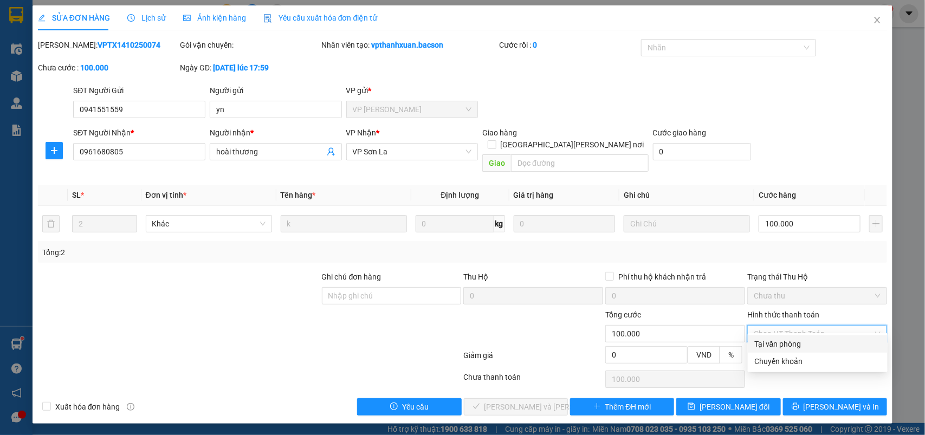
drag, startPoint x: 759, startPoint y: 343, endPoint x: 724, endPoint y: 358, distance: 37.9
click at [759, 344] on div "Tại văn phòng" at bounding box center [818, 344] width 127 height 12
type input "0"
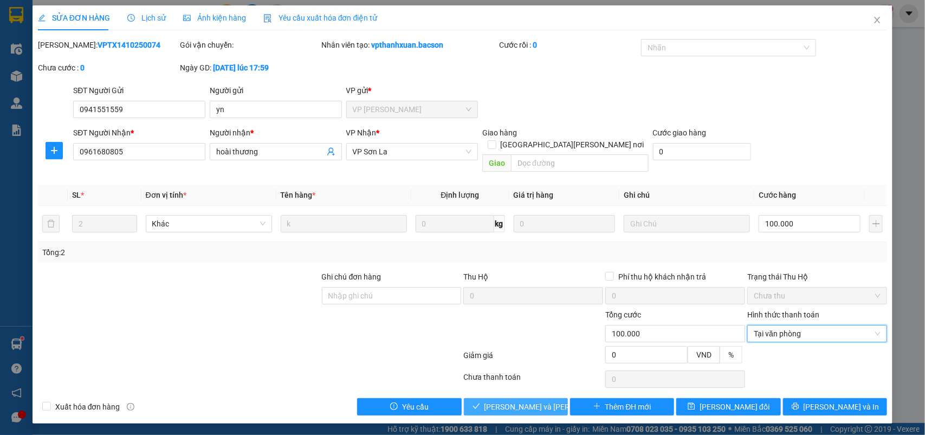
click at [543, 401] on span "[PERSON_NAME] và [PERSON_NAME] hàng" at bounding box center [558, 407] width 146 height 12
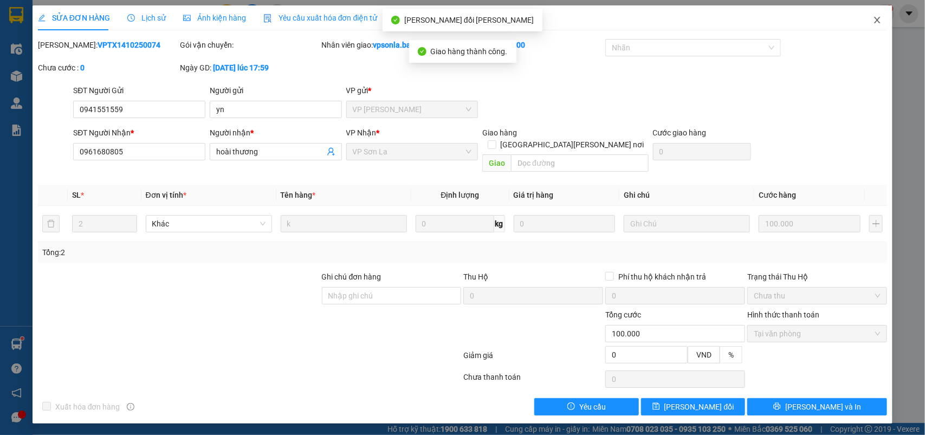
click at [875, 20] on icon "close" at bounding box center [877, 20] width 9 height 9
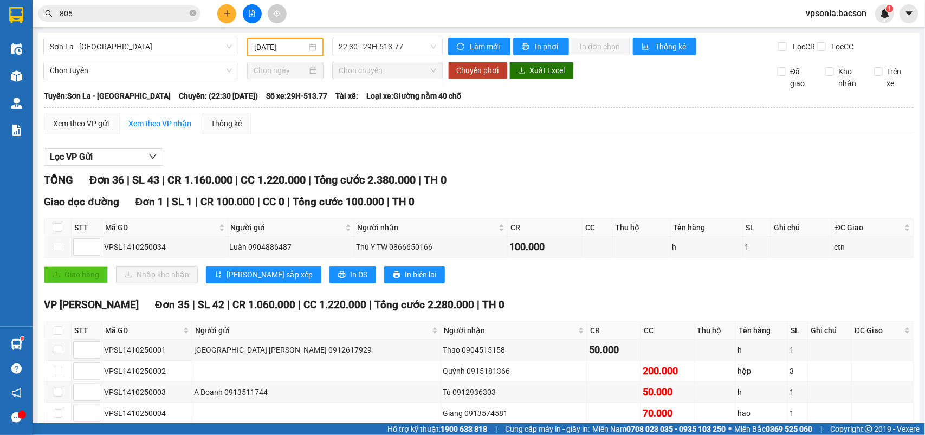
click at [147, 17] on input "805" at bounding box center [124, 14] width 128 height 12
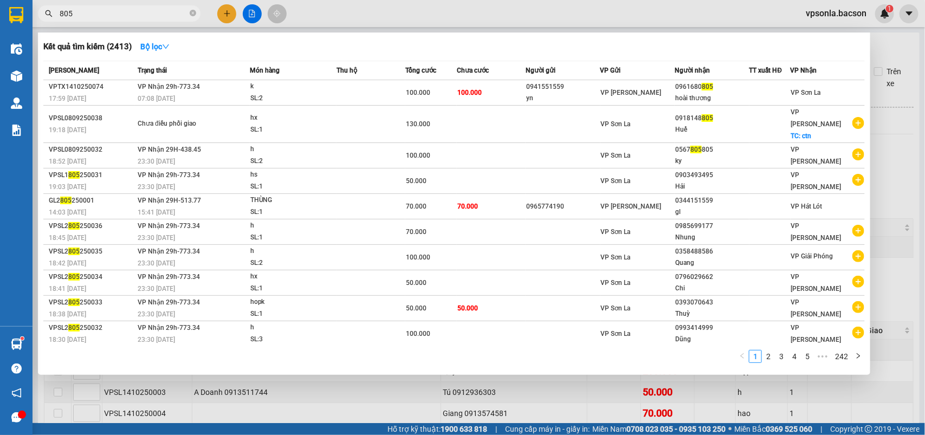
click at [147, 17] on input "805" at bounding box center [124, 14] width 128 height 12
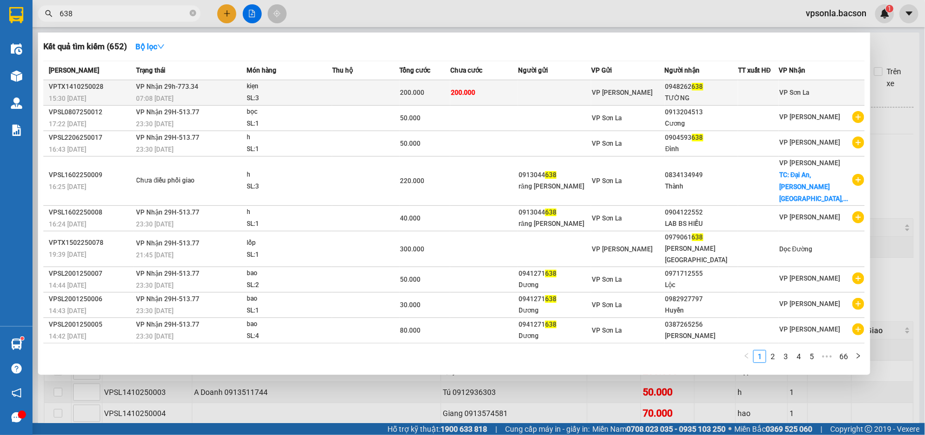
type input "638"
click at [664, 88] on div "VP [PERSON_NAME]" at bounding box center [628, 93] width 72 height 12
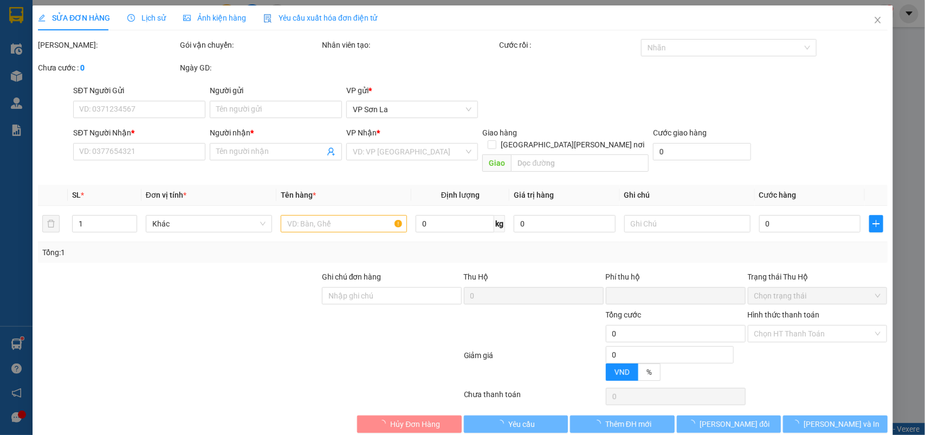
type input "0948262638"
type input "TƯỜNG"
type input "0"
type input "200.000"
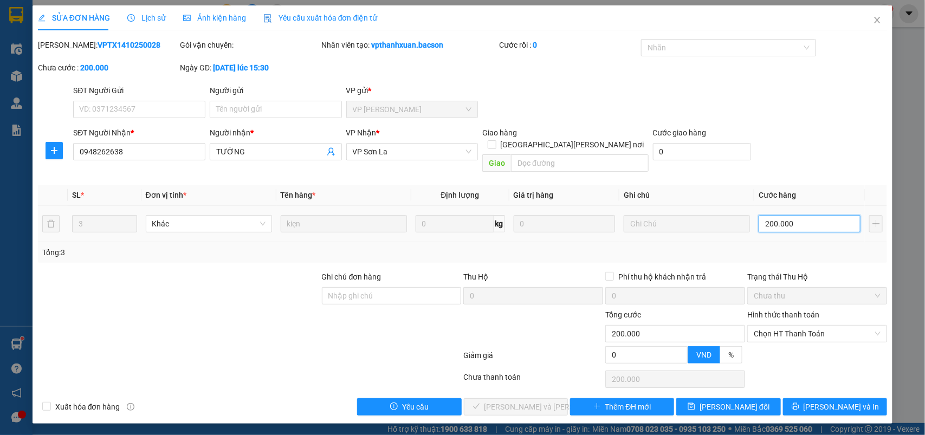
click at [778, 215] on input "200.000" at bounding box center [810, 223] width 102 height 17
type input "1"
type input "15"
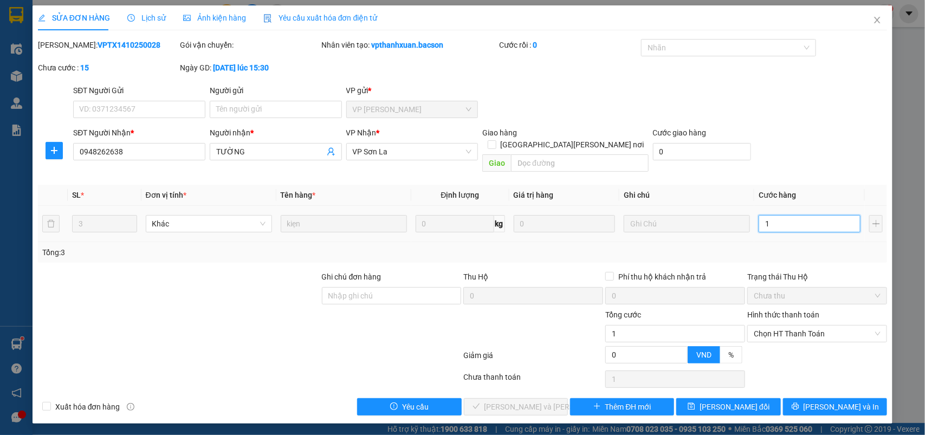
type input "15"
type input "150"
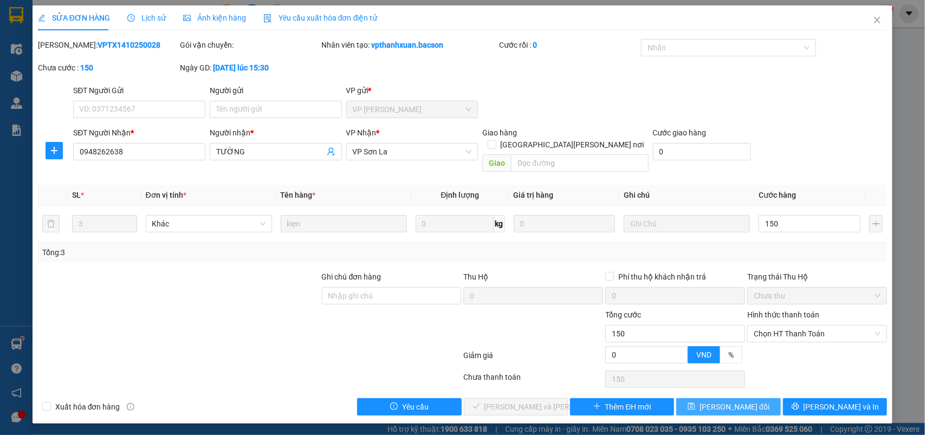
type input "150.000"
click at [713, 398] on button "[PERSON_NAME] đổi" at bounding box center [728, 406] width 104 height 17
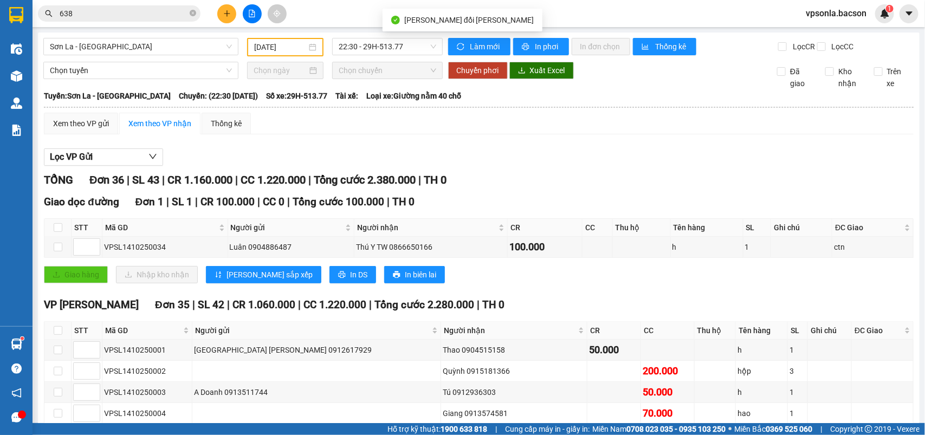
click at [153, 18] on input "638" at bounding box center [124, 14] width 128 height 12
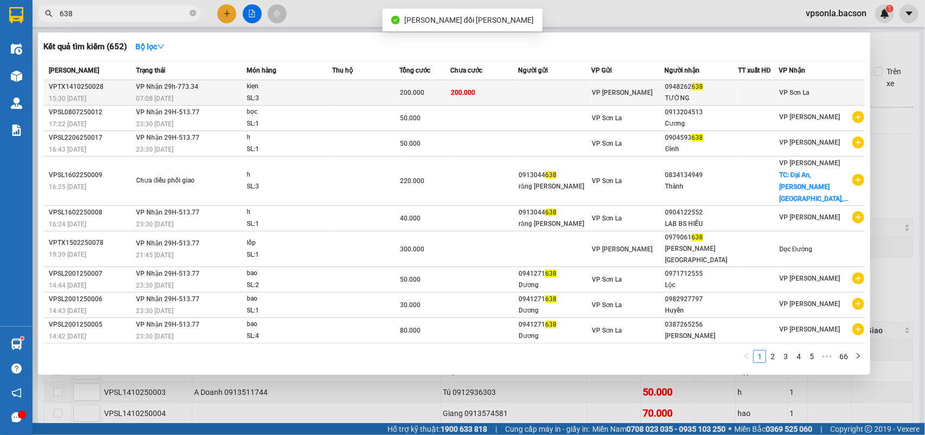
click at [738, 94] on div "TƯỜNG" at bounding box center [702, 98] width 72 height 11
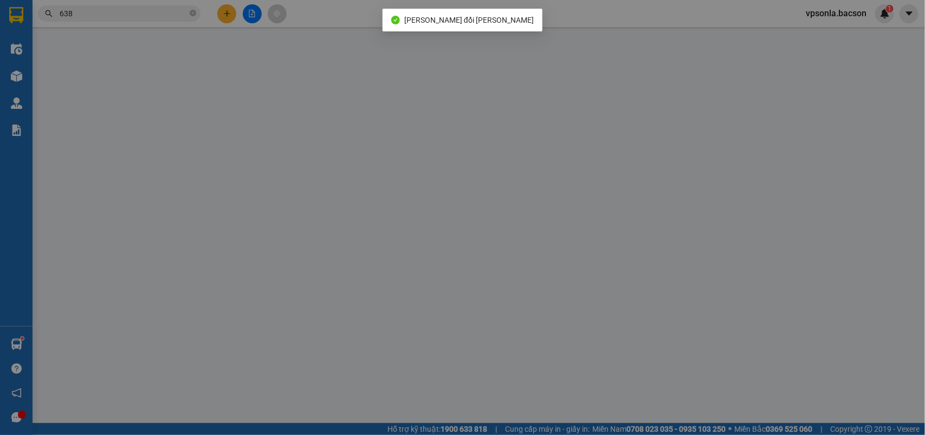
type input "0948262638"
type input "TƯỜNG"
type input "0"
type input "150.000"
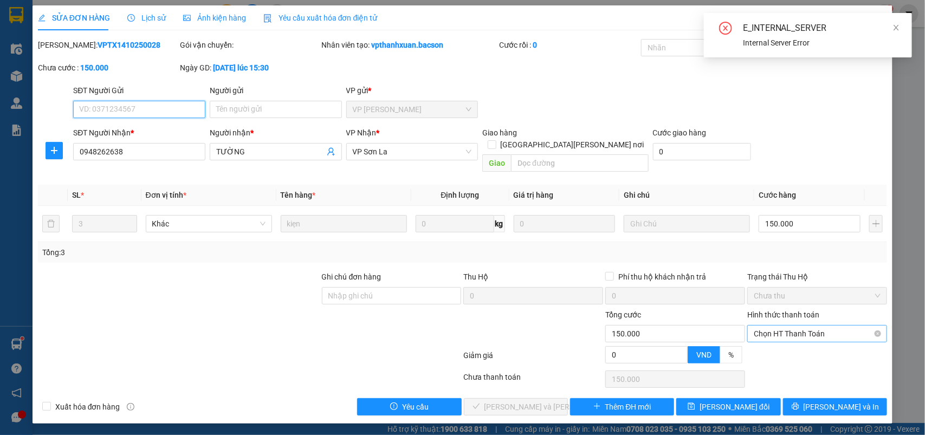
click at [789, 326] on span "Chọn HT Thanh Toán" at bounding box center [817, 334] width 127 height 16
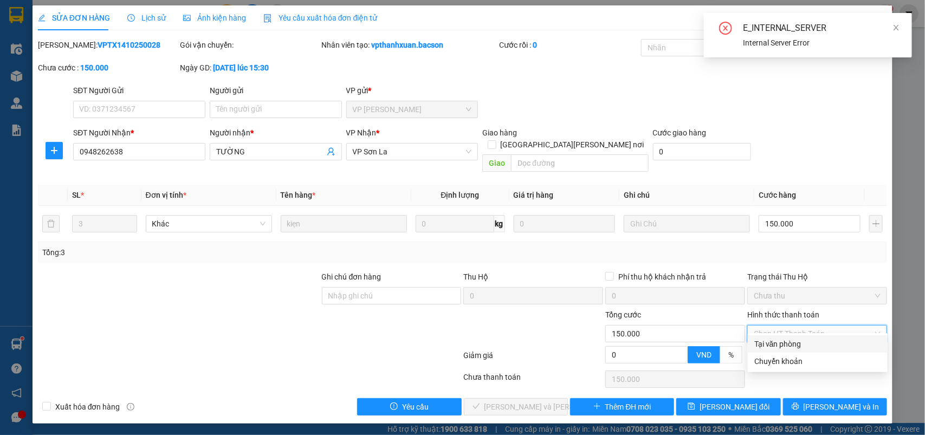
drag, startPoint x: 789, startPoint y: 326, endPoint x: 765, endPoint y: 348, distance: 32.2
click at [776, 344] on div "Tại văn phòng" at bounding box center [818, 344] width 127 height 12
type input "0"
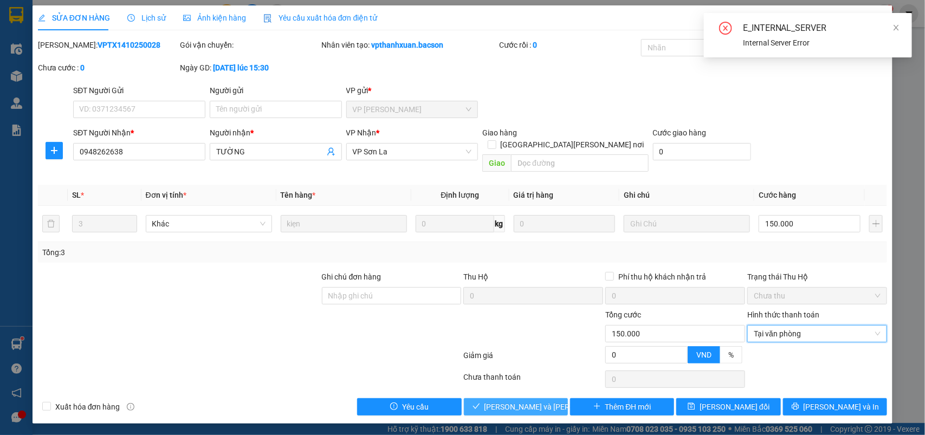
click at [480, 403] on icon "check" at bounding box center [477, 407] width 8 height 8
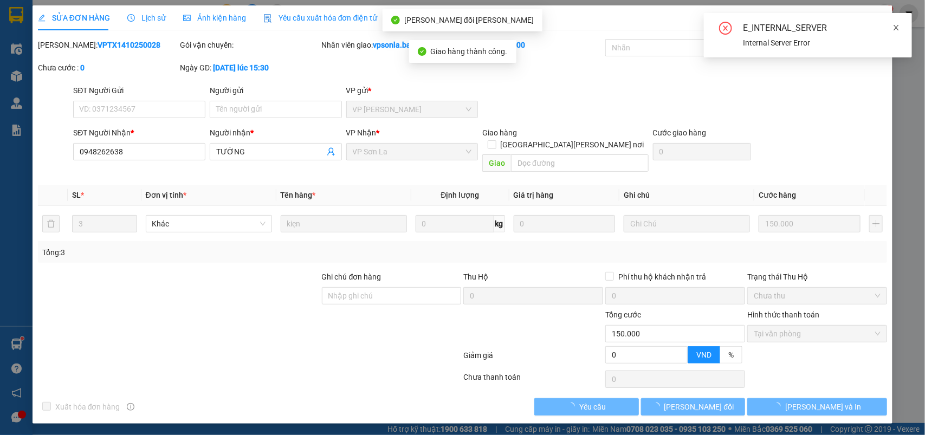
click at [894, 24] on icon "close" at bounding box center [897, 28] width 8 height 8
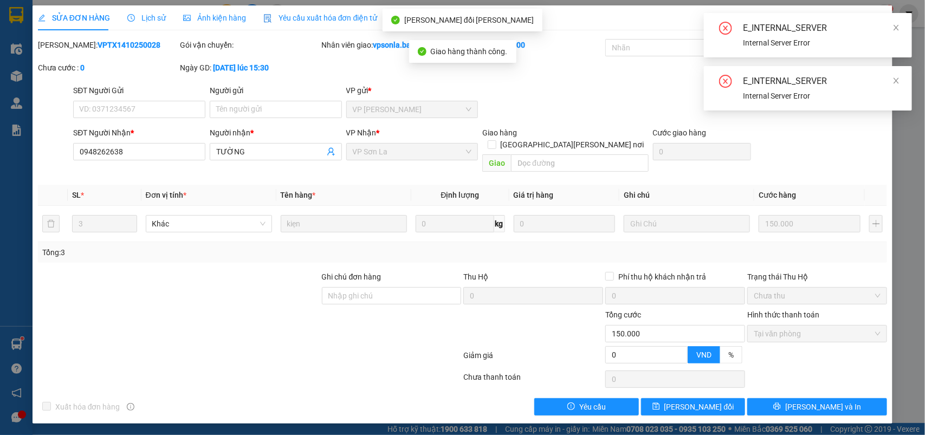
click at [881, 22] on div "E_INTERNAL_SERVER" at bounding box center [821, 28] width 156 height 13
click at [891, 25] on div "E_INTERNAL_SERVER" at bounding box center [821, 28] width 156 height 13
click at [891, 85] on div "E_INTERNAL_SERVER" at bounding box center [821, 81] width 156 height 13
click at [894, 81] on icon "close" at bounding box center [897, 81] width 8 height 8
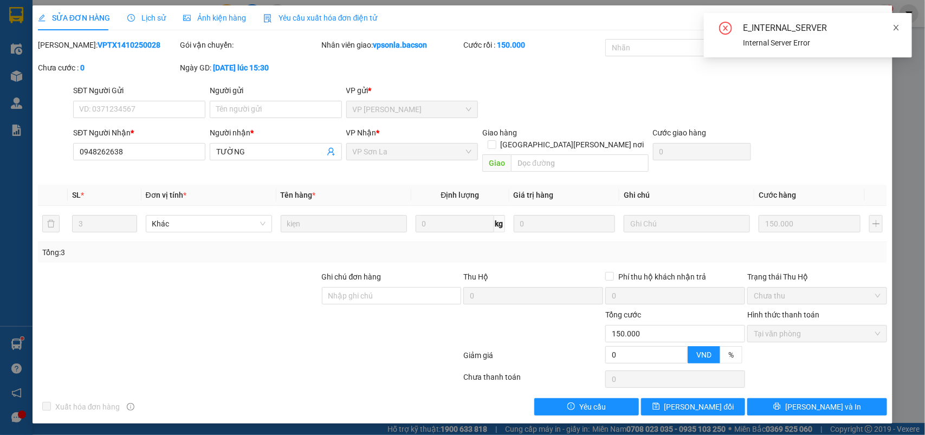
click at [898, 23] on span at bounding box center [897, 27] width 8 height 9
click at [880, 16] on icon "close" at bounding box center [877, 20] width 9 height 9
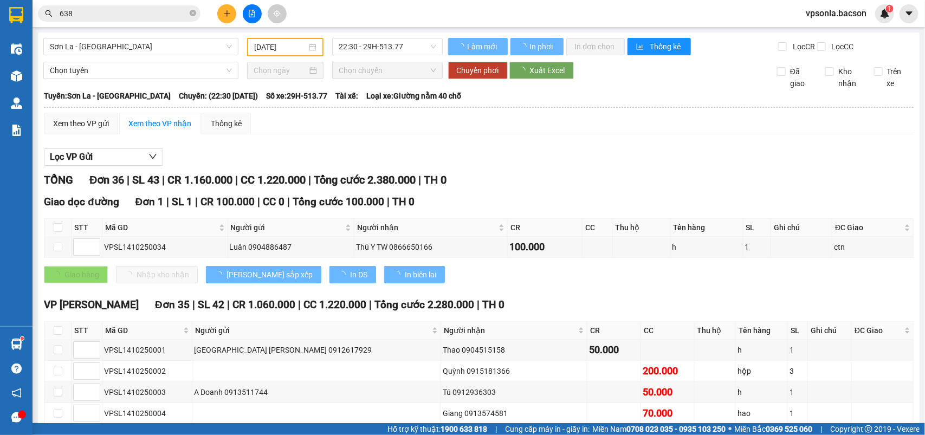
click at [152, 15] on input "638" at bounding box center [124, 14] width 128 height 12
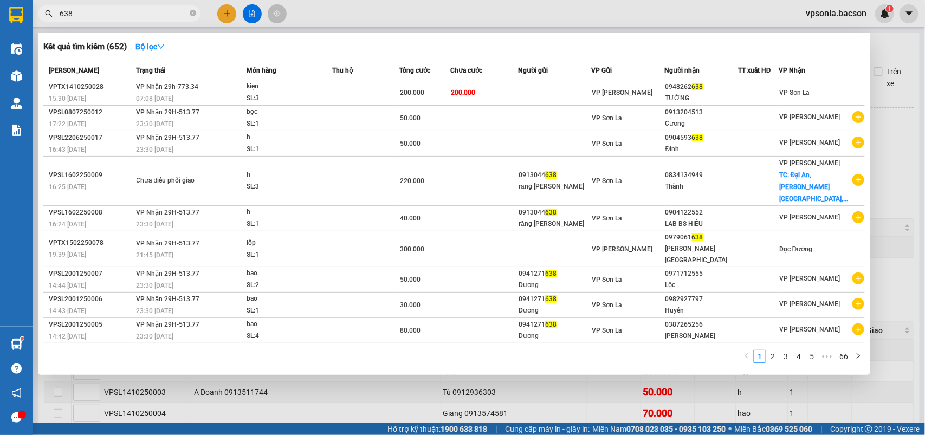
type input "l"
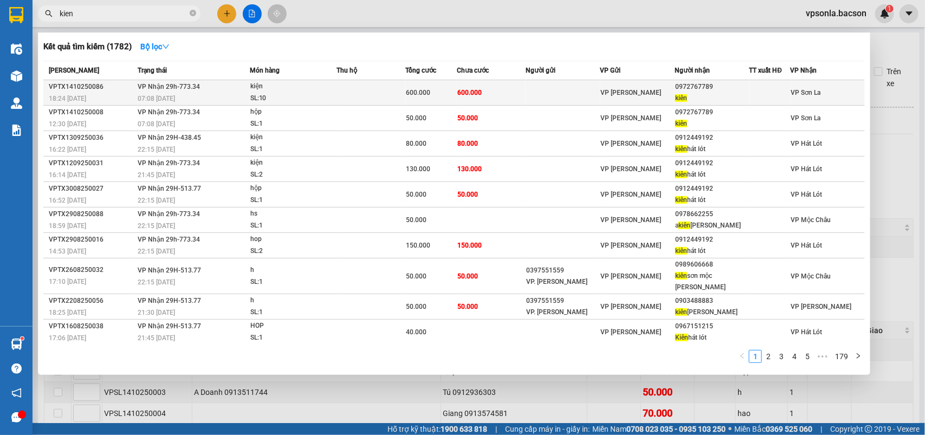
type input "kien"
click at [720, 95] on div "kiên" at bounding box center [711, 98] width 73 height 11
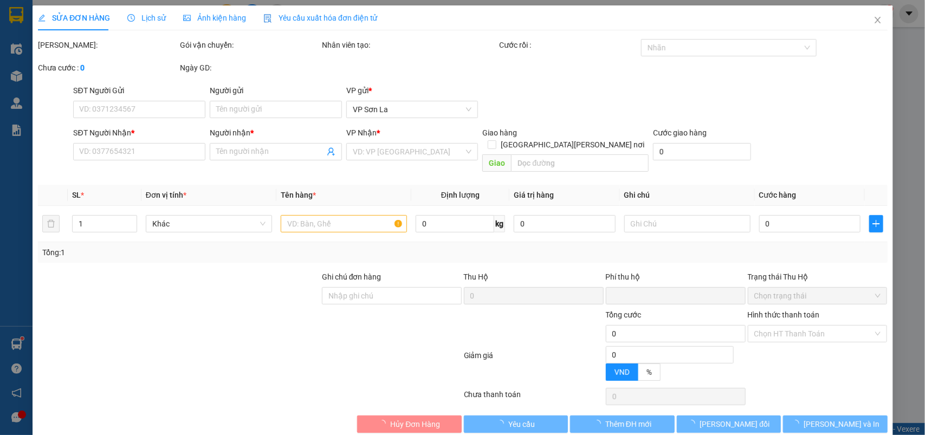
type input "0972767789"
type input "kiên"
type input "0"
type input "600.000"
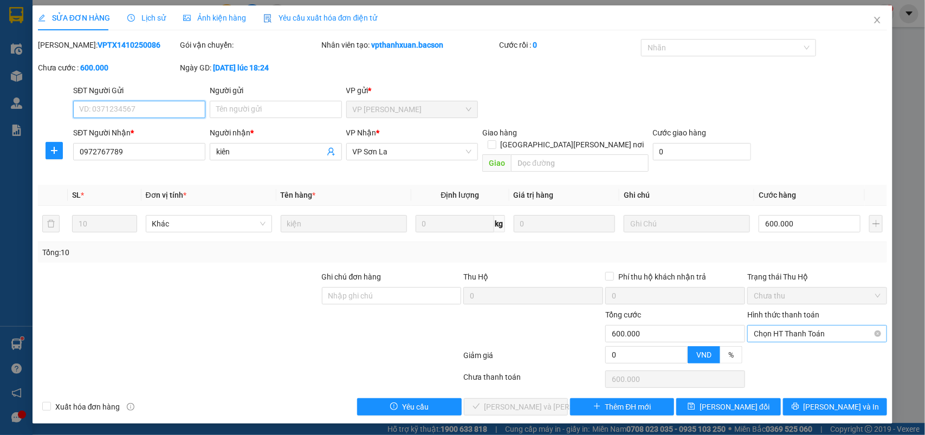
click at [759, 326] on span "Chọn HT Thanh Toán" at bounding box center [817, 334] width 127 height 16
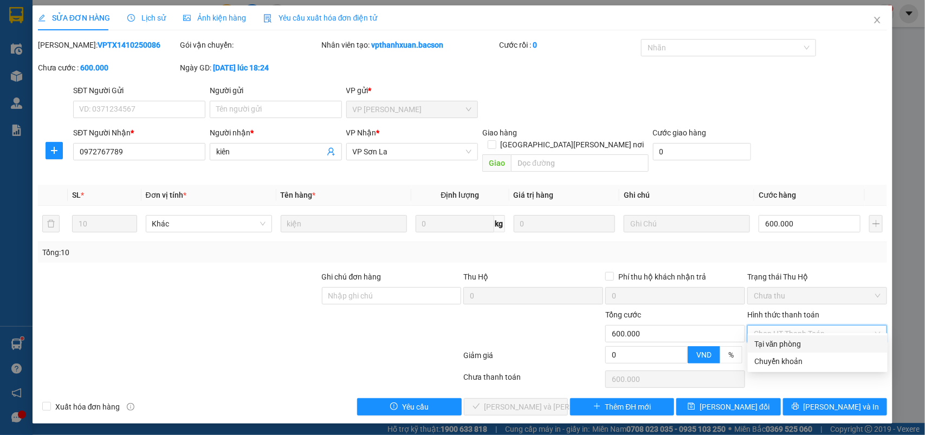
drag, startPoint x: 759, startPoint y: 339, endPoint x: 736, endPoint y: 347, distance: 24.4
click at [757, 339] on div "Tại văn phòng" at bounding box center [818, 344] width 127 height 12
type input "0"
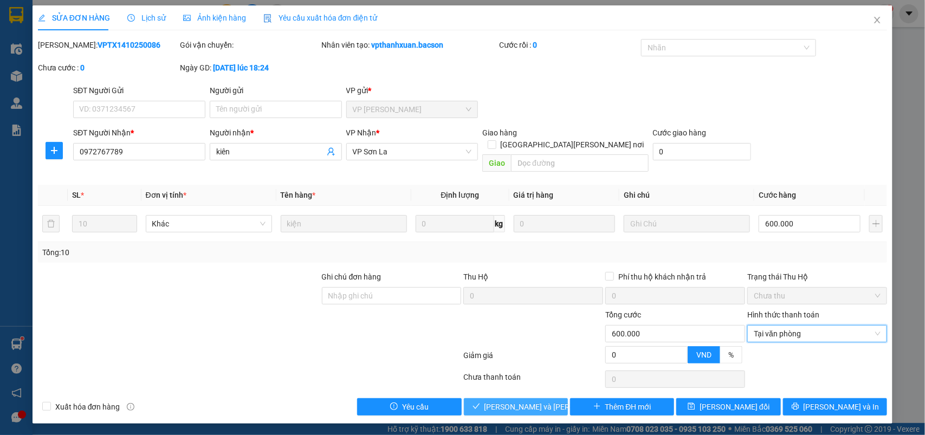
click at [511, 403] on button "[PERSON_NAME] và [PERSON_NAME] hàng" at bounding box center [516, 406] width 104 height 17
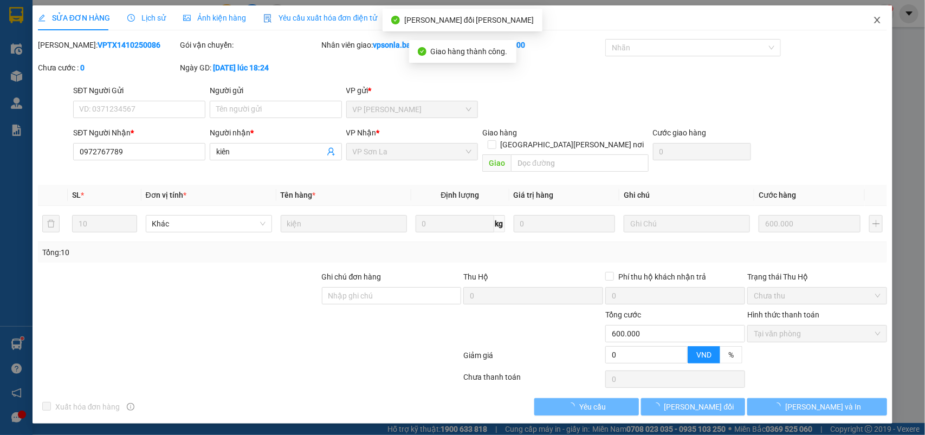
click at [873, 18] on icon "close" at bounding box center [877, 20] width 9 height 9
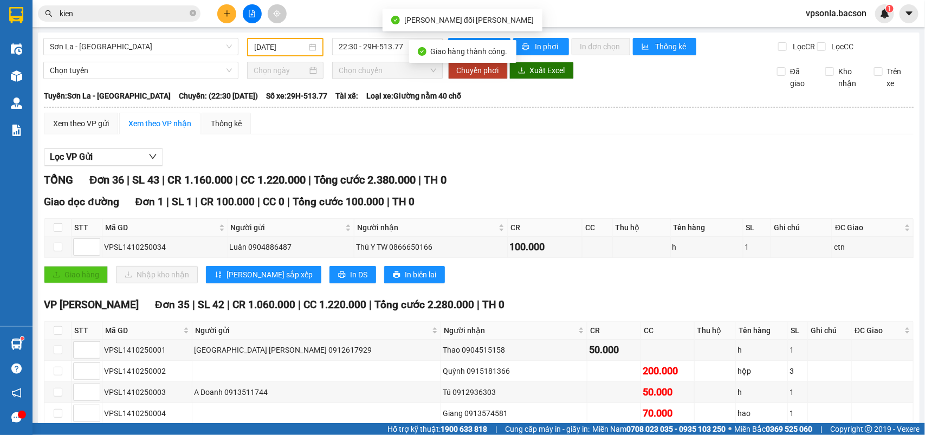
click at [164, 6] on span "kien" at bounding box center [119, 13] width 163 height 16
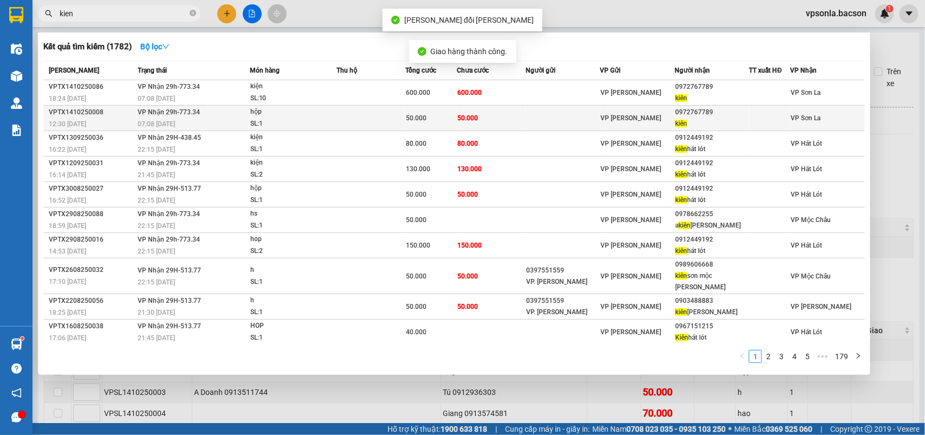
click at [698, 109] on div "0972767789" at bounding box center [711, 112] width 73 height 11
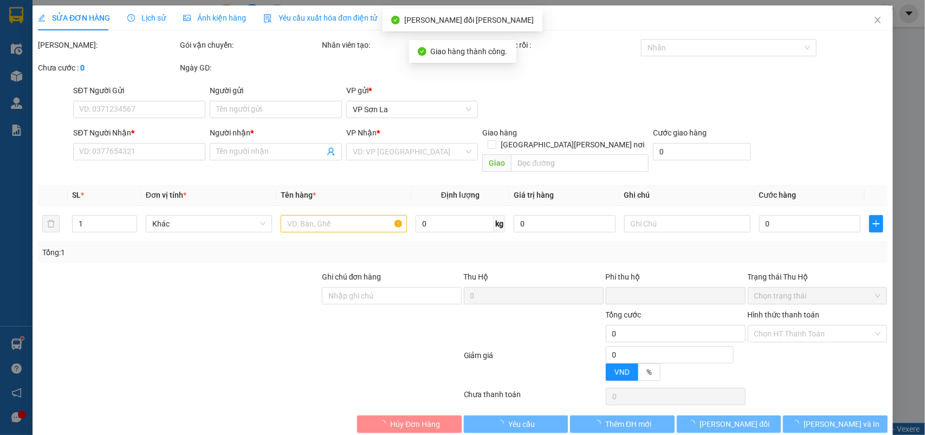
type input "0972767789"
type input "kiên"
type input "0"
type input "50.000"
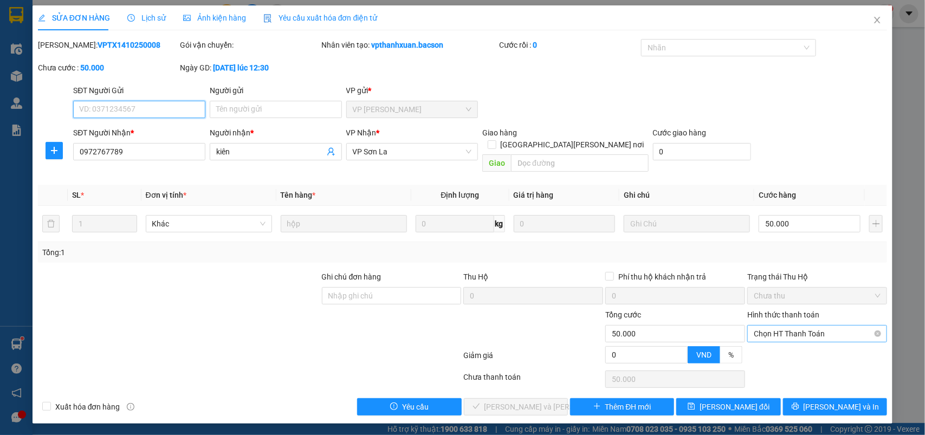
click at [774, 330] on span "Chọn HT Thanh Toán" at bounding box center [817, 334] width 127 height 16
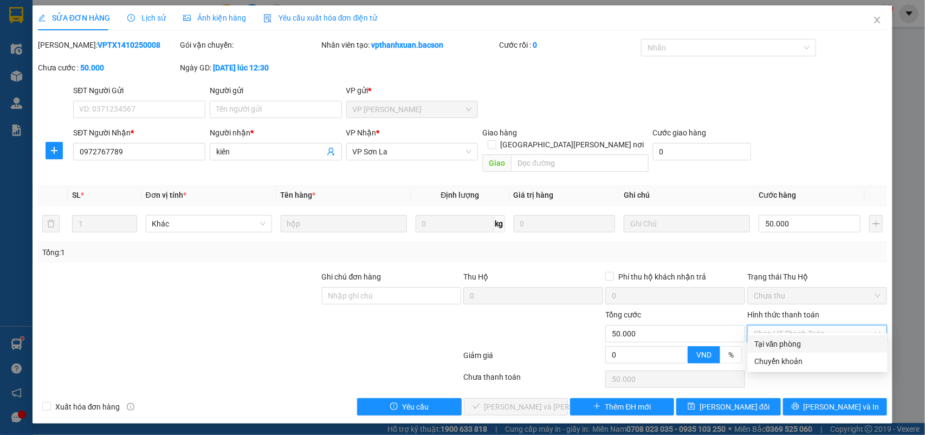
drag, startPoint x: 762, startPoint y: 339, endPoint x: 610, endPoint y: 374, distance: 155.2
click at [759, 342] on div "Tại văn phòng" at bounding box center [818, 344] width 127 height 12
type input "0"
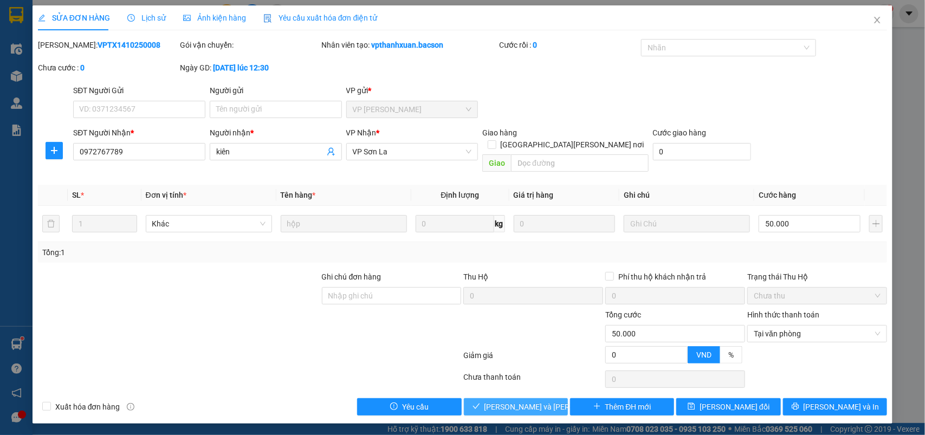
click at [532, 398] on button "[PERSON_NAME] và [PERSON_NAME] hàng" at bounding box center [516, 406] width 104 height 17
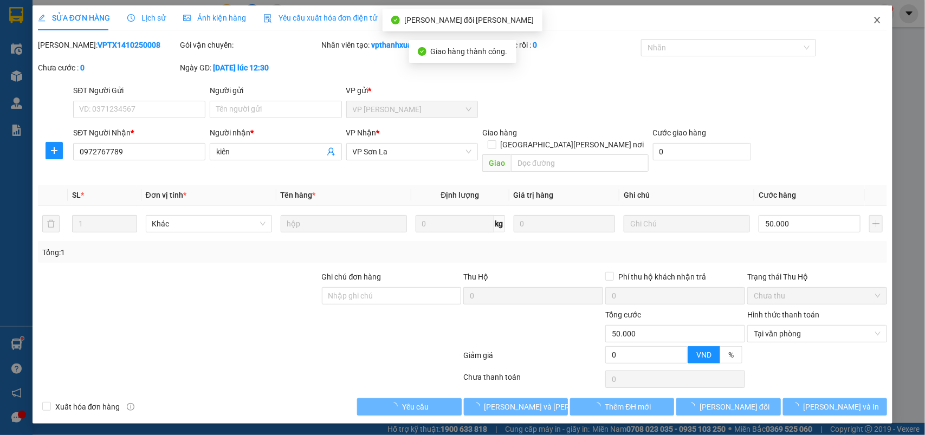
click at [880, 22] on icon "close" at bounding box center [877, 20] width 9 height 9
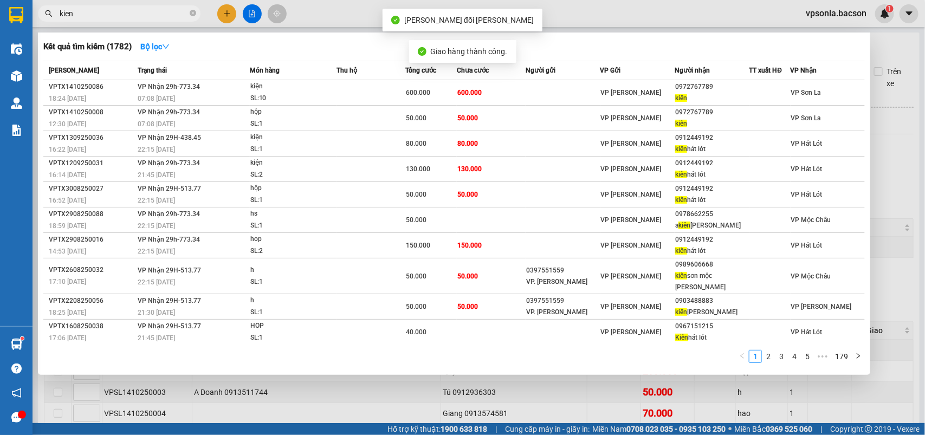
click at [102, 11] on input "kien" at bounding box center [124, 14] width 128 height 12
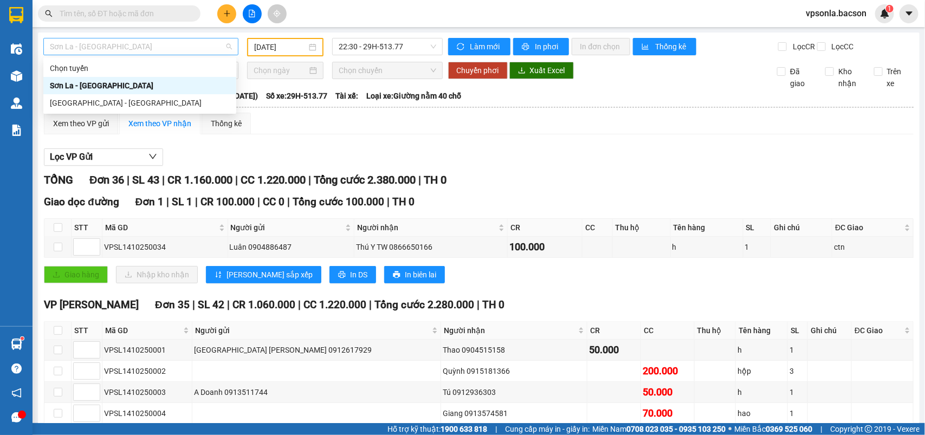
click at [218, 44] on span "Sơn La - [GEOGRAPHIC_DATA]" at bounding box center [141, 46] width 182 height 16
drag, startPoint x: 98, startPoint y: 101, endPoint x: 169, endPoint y: 86, distance: 72.7
click at [100, 101] on div "[GEOGRAPHIC_DATA] - [GEOGRAPHIC_DATA]" at bounding box center [140, 103] width 180 height 12
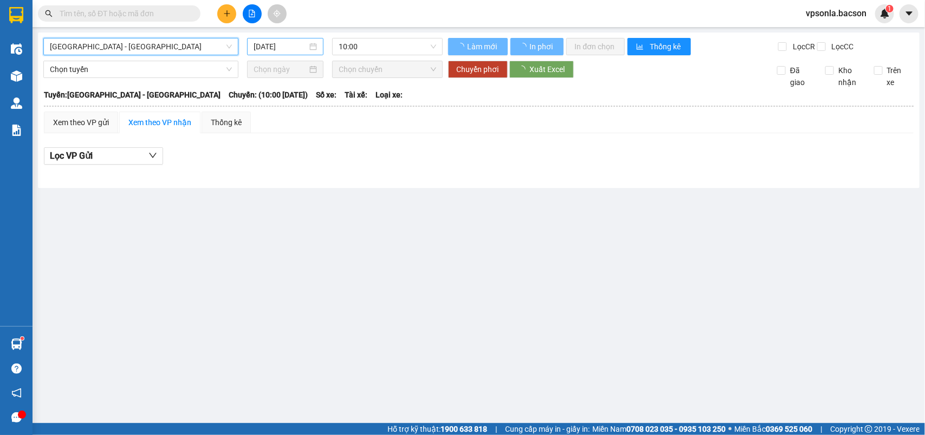
click at [293, 47] on input "[DATE]" at bounding box center [281, 47] width 54 height 12
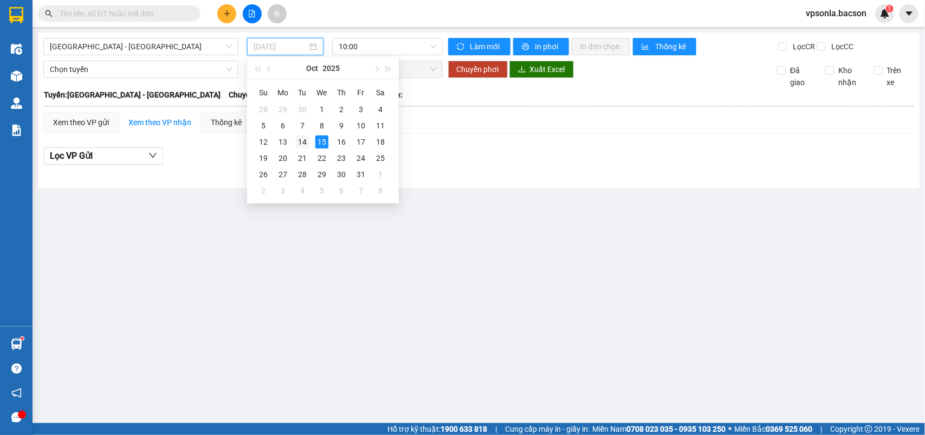
click at [301, 144] on div "14" at bounding box center [302, 142] width 13 height 13
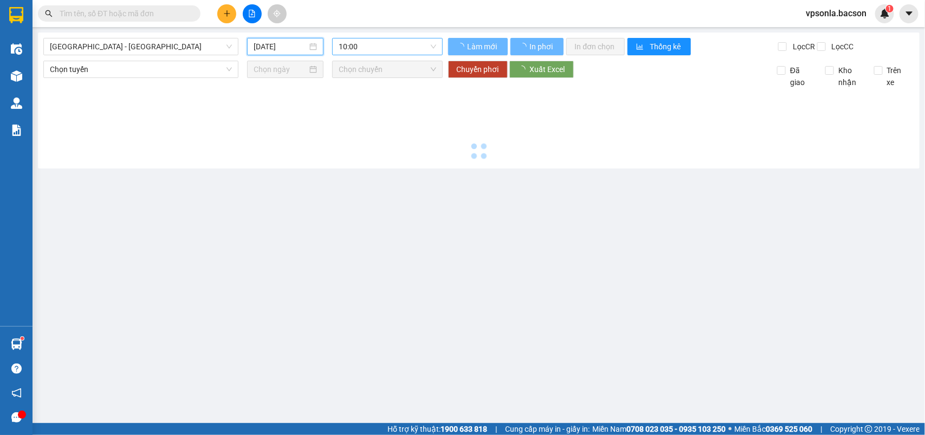
type input "[DATE]"
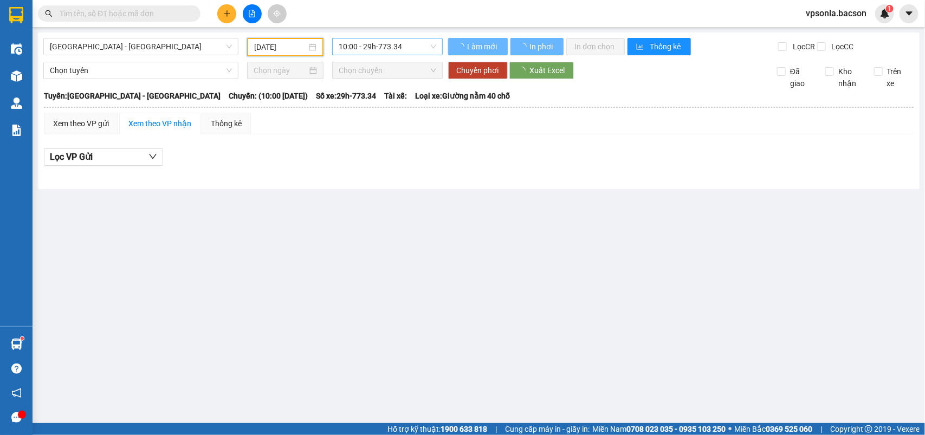
click at [429, 50] on span "10:00 - 29h-773.34" at bounding box center [387, 46] width 97 height 16
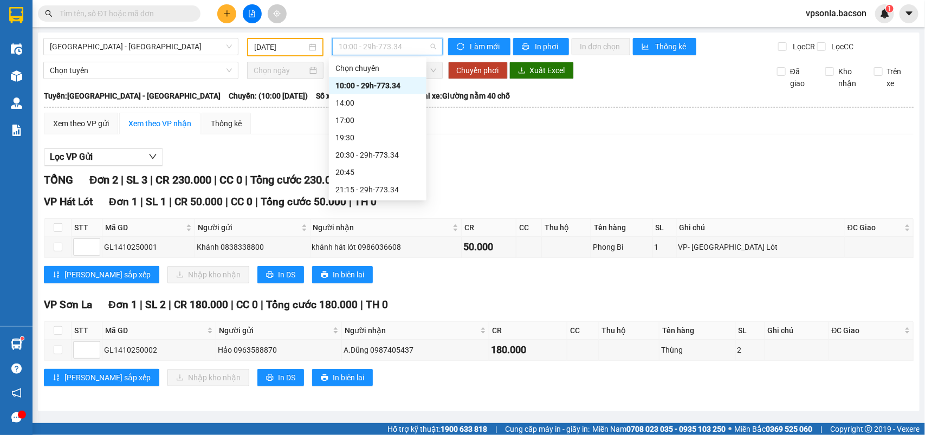
scroll to position [34, 0]
drag, startPoint x: 363, startPoint y: 186, endPoint x: 358, endPoint y: 187, distance: 5.5
click at [362, 187] on div "23:00 - 29h-773.34" at bounding box center [378, 190] width 85 height 12
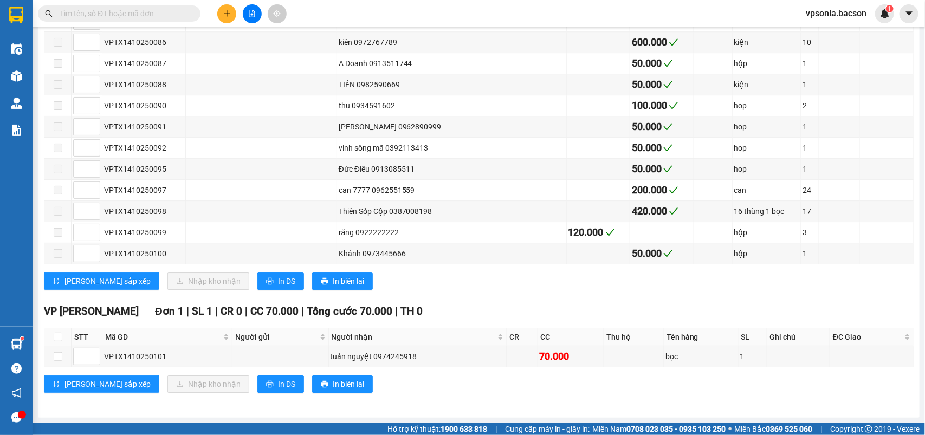
scroll to position [1423, 0]
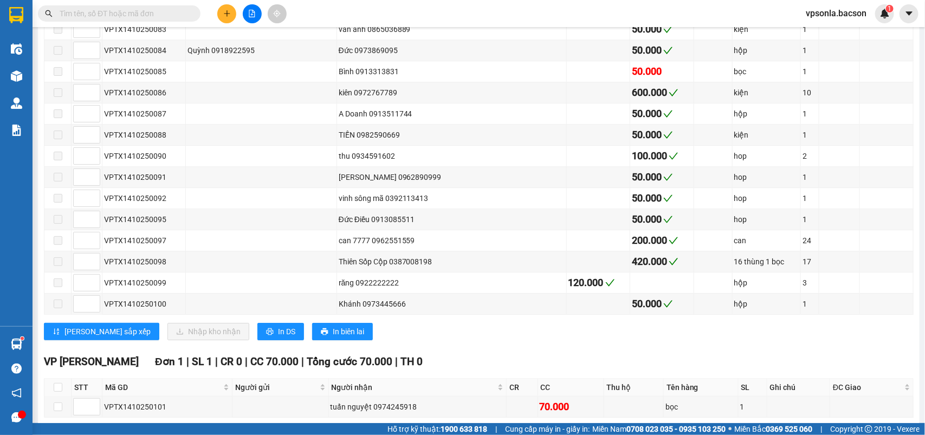
click at [118, 16] on input "text" at bounding box center [124, 14] width 128 height 12
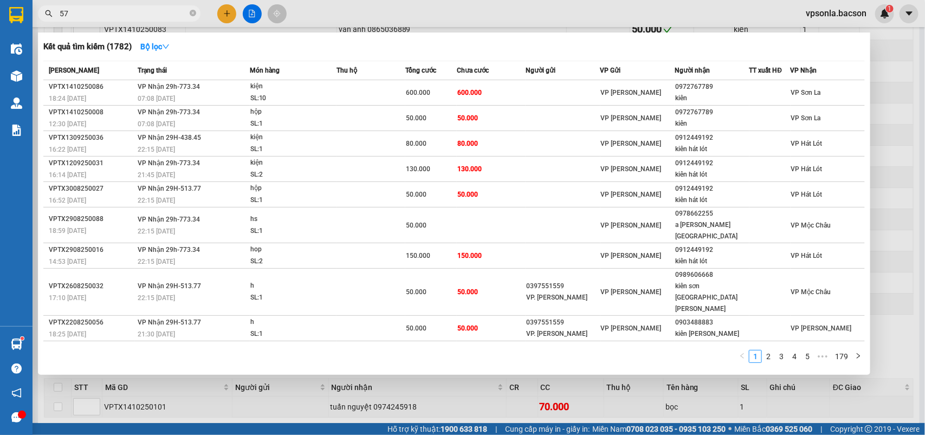
type input "577"
